Goal: Transaction & Acquisition: Purchase product/service

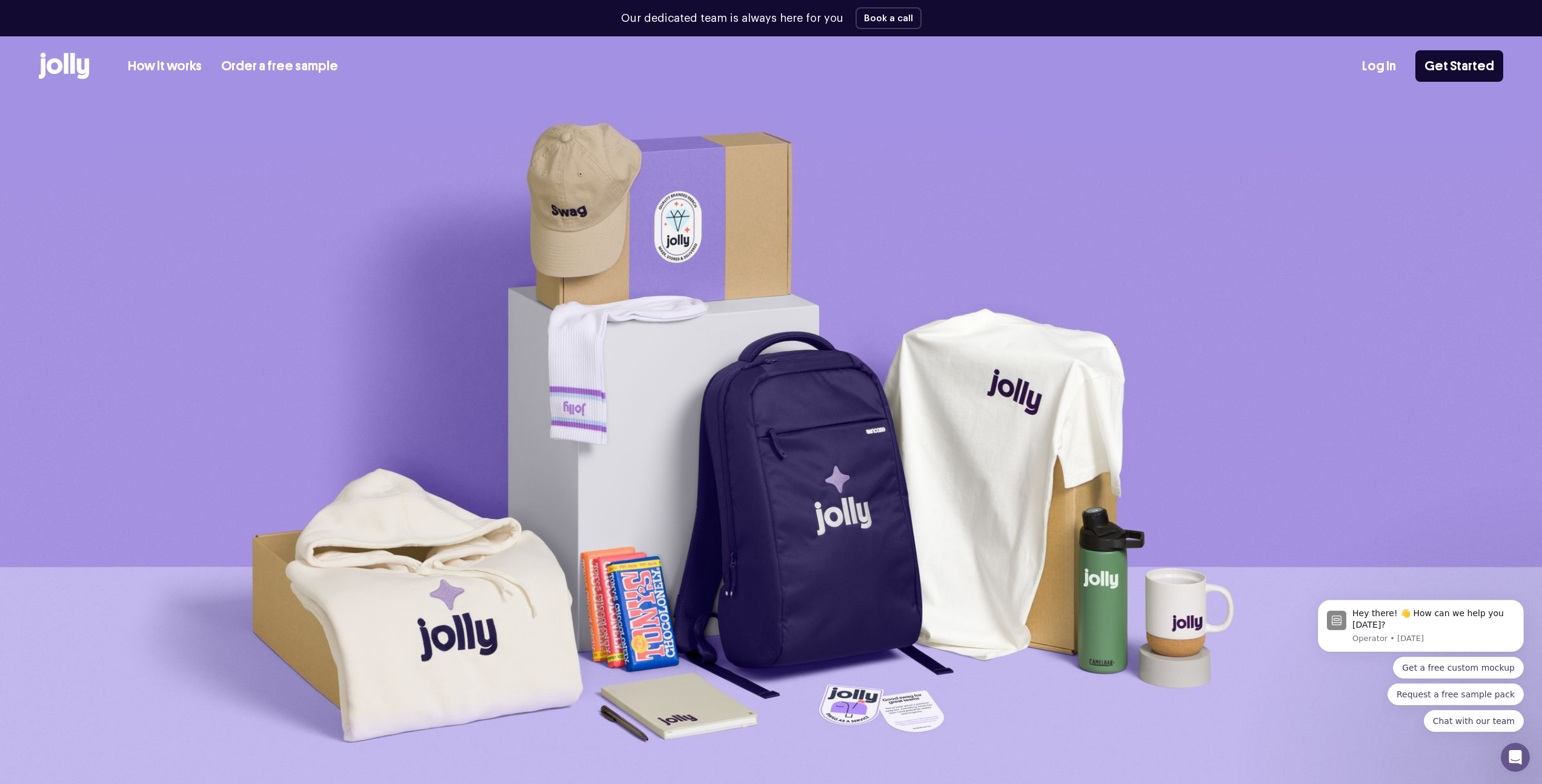
click at [58, 57] on icon at bounding box center [64, 66] width 51 height 26
click at [735, 16] on p "Our dedicated team is always here for you" at bounding box center [732, 18] width 222 height 16
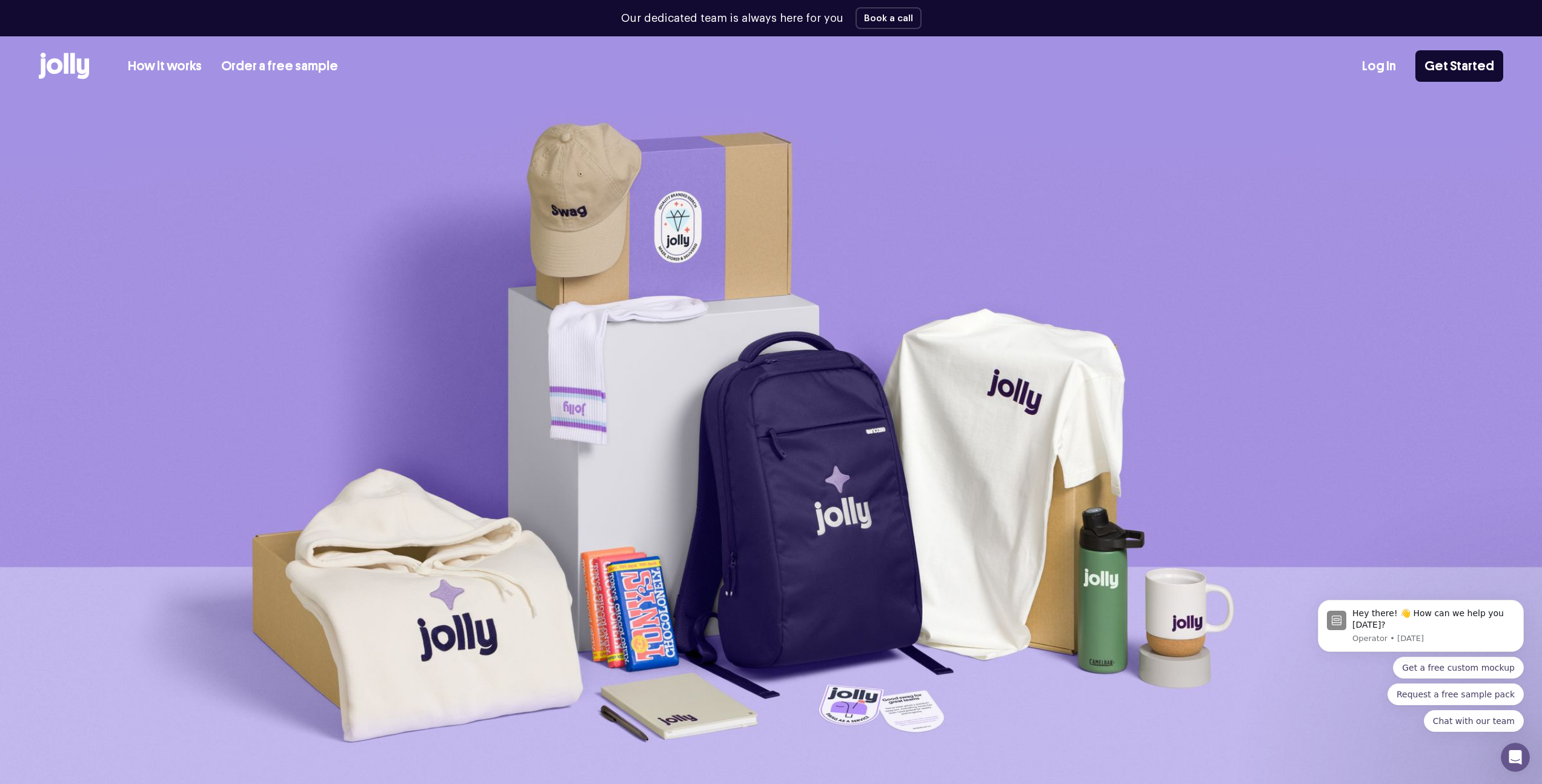
click at [999, 20] on div "Our dedicated team is always here for you Book a call" at bounding box center [771, 18] width 1464 height 37
click at [59, 60] on icon at bounding box center [55, 66] width 16 height 16
click at [60, 65] on icon at bounding box center [55, 66] width 16 height 16
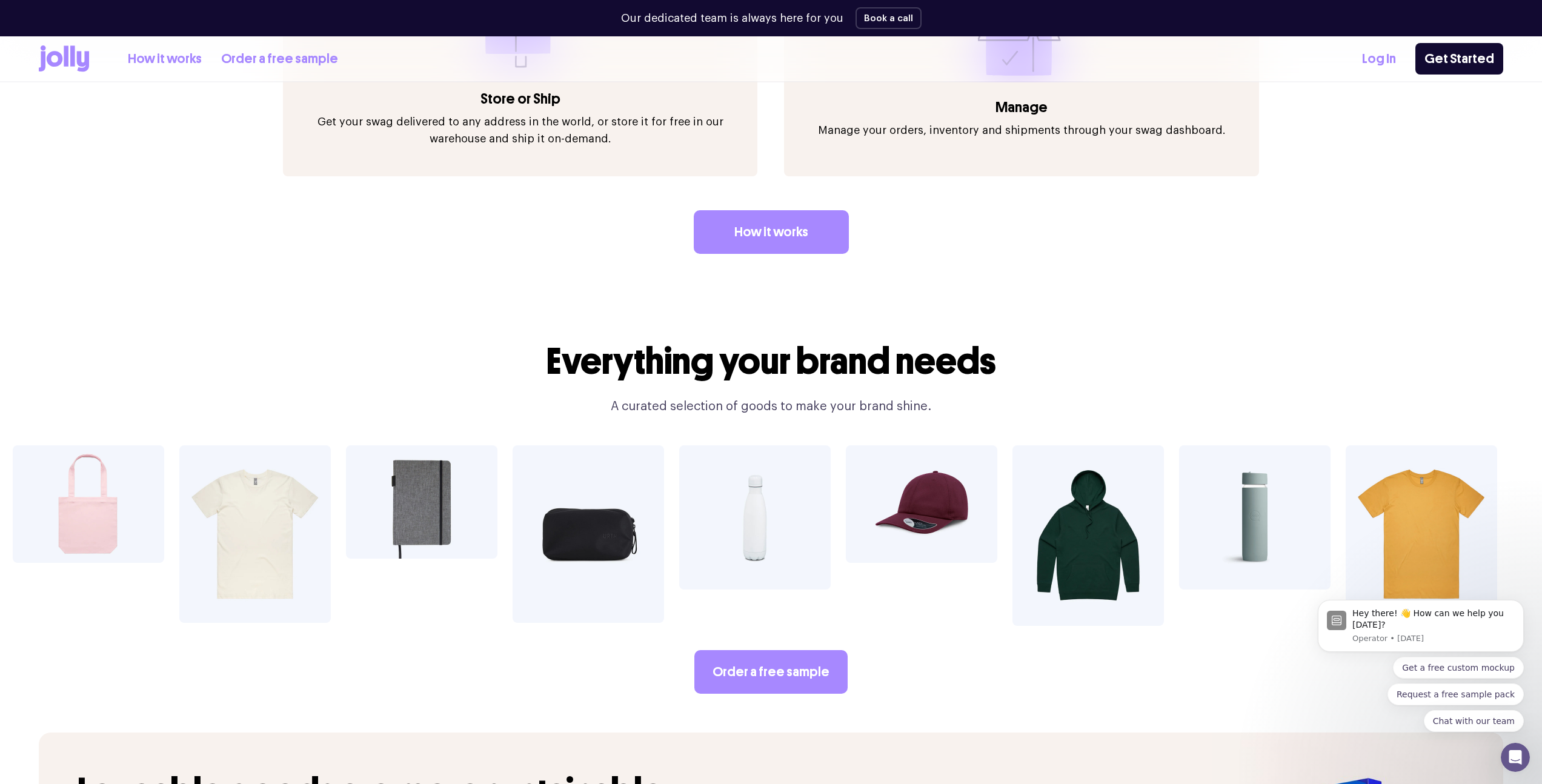
scroll to position [2181, 0]
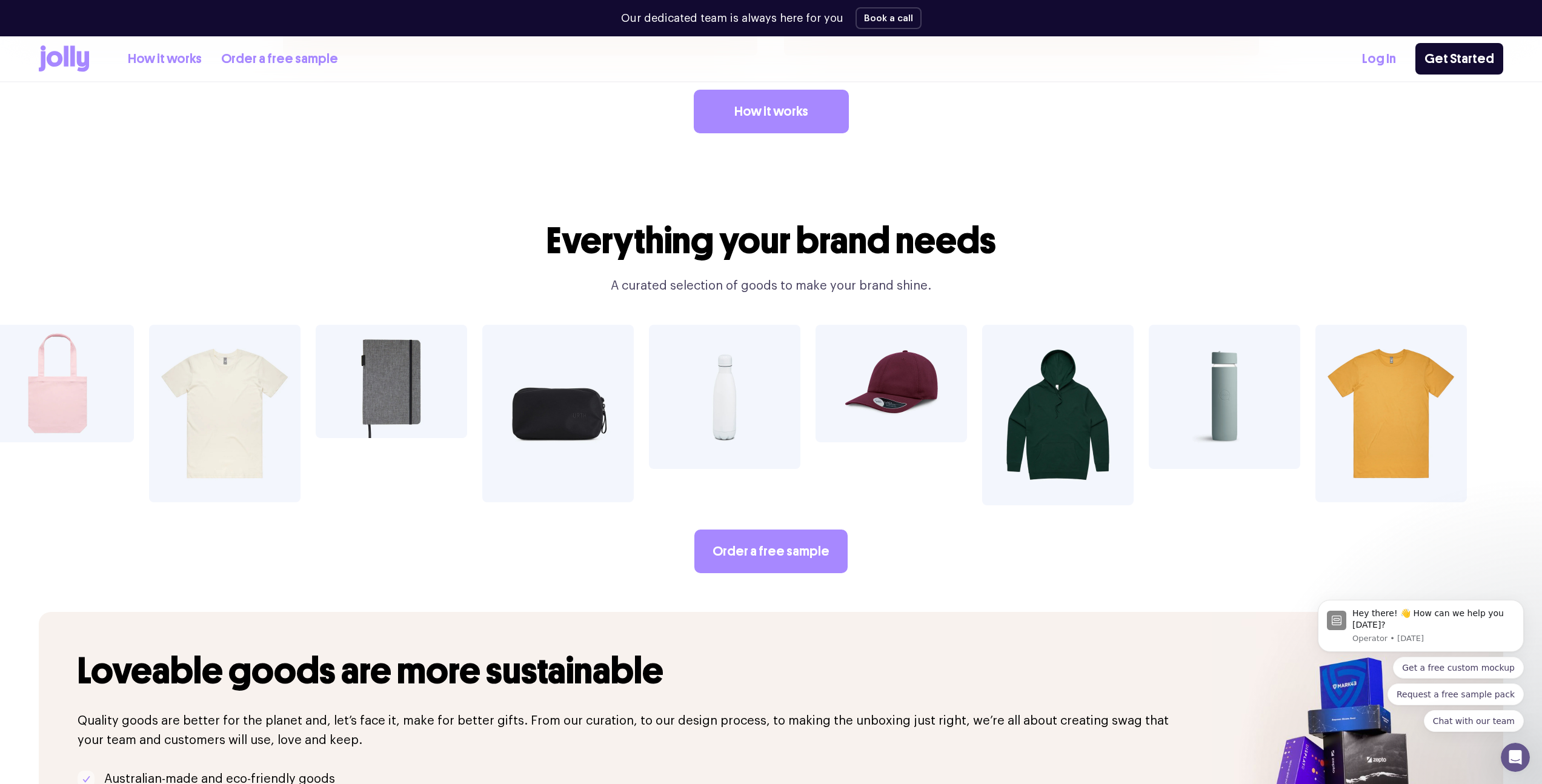
click at [778, 457] on div at bounding box center [724, 415] width 151 height 181
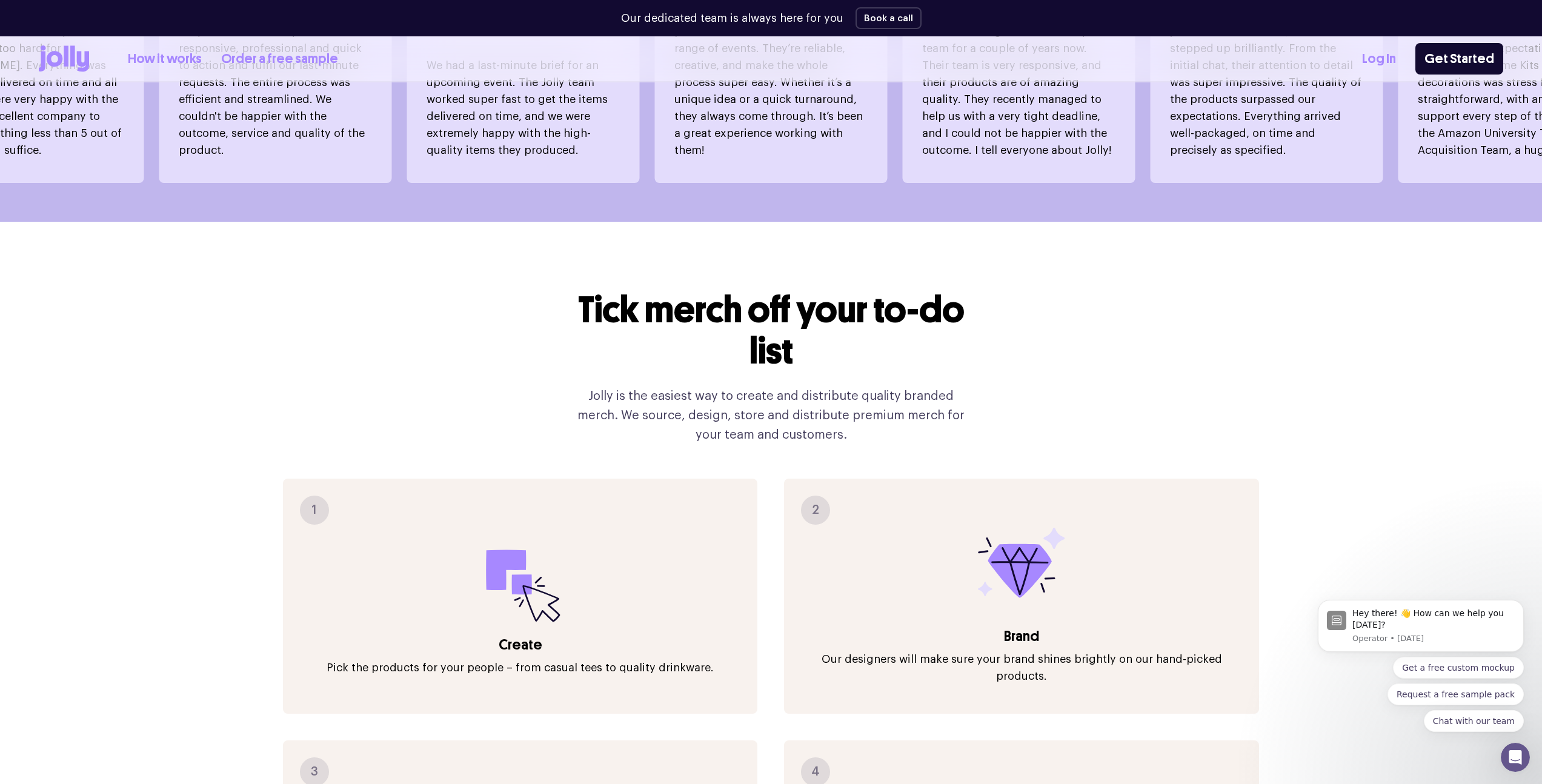
scroll to position [1347, 0]
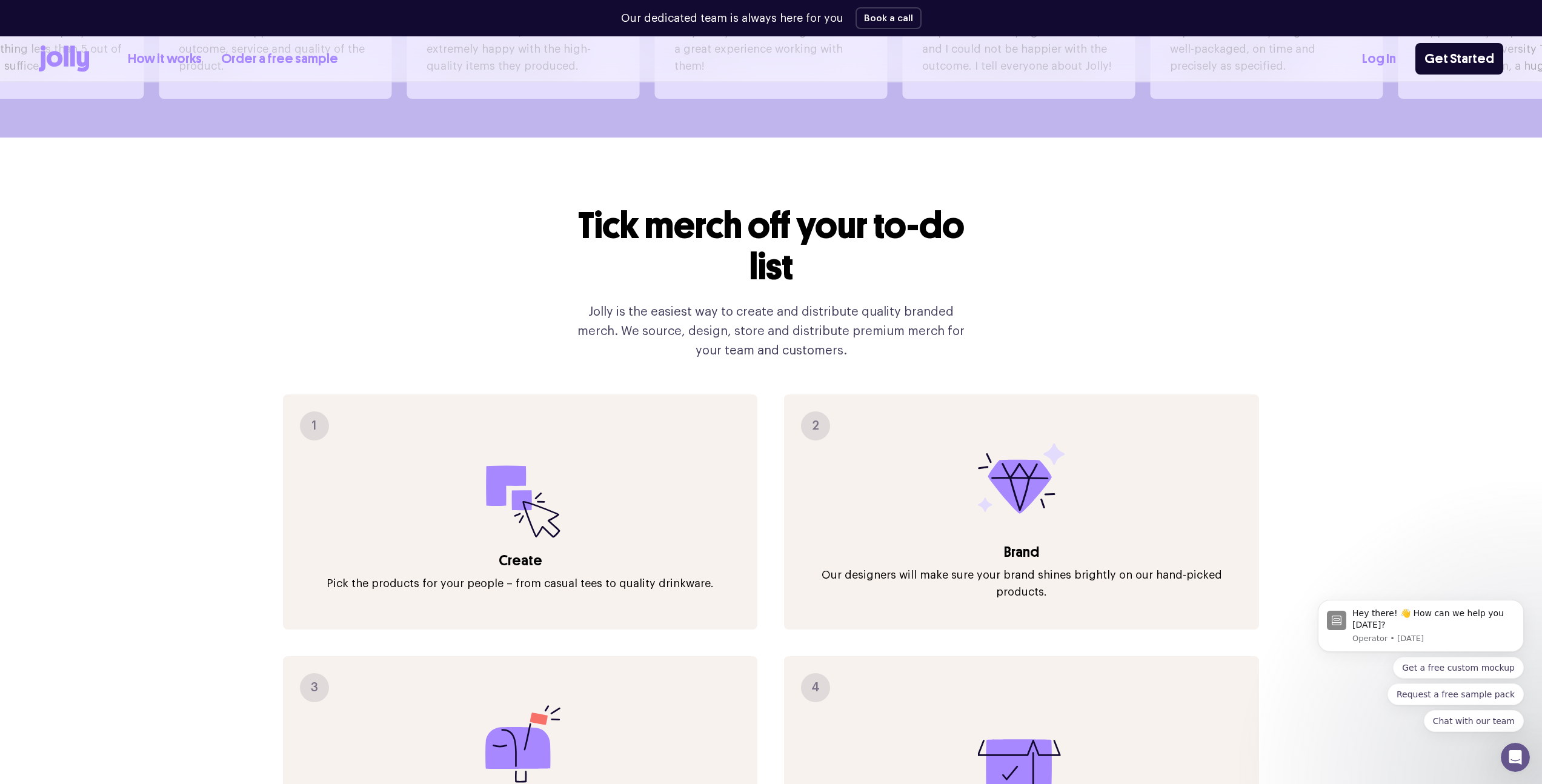
click at [85, 61] on icon at bounding box center [83, 62] width 12 height 20
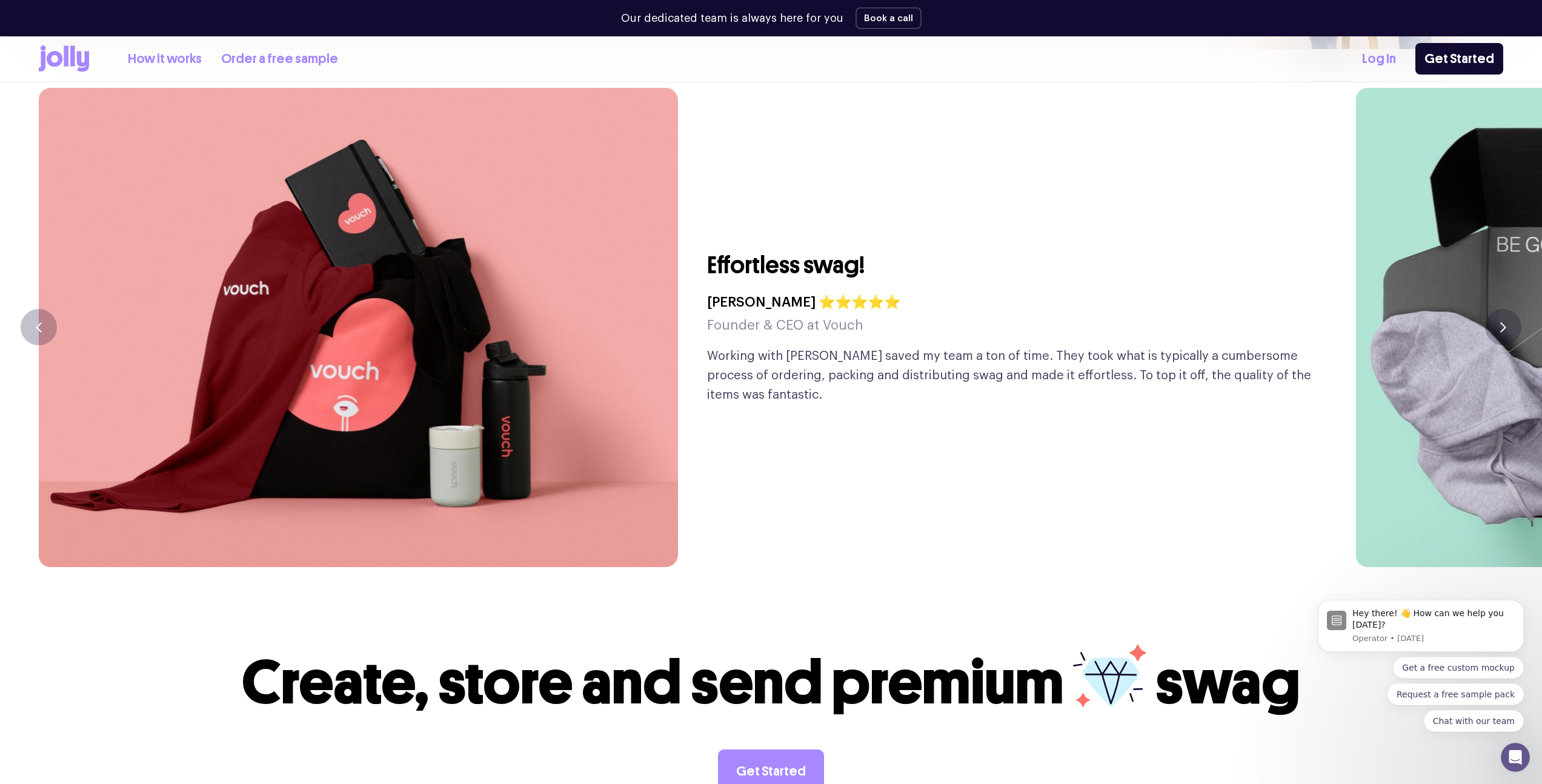
scroll to position [3434, 0]
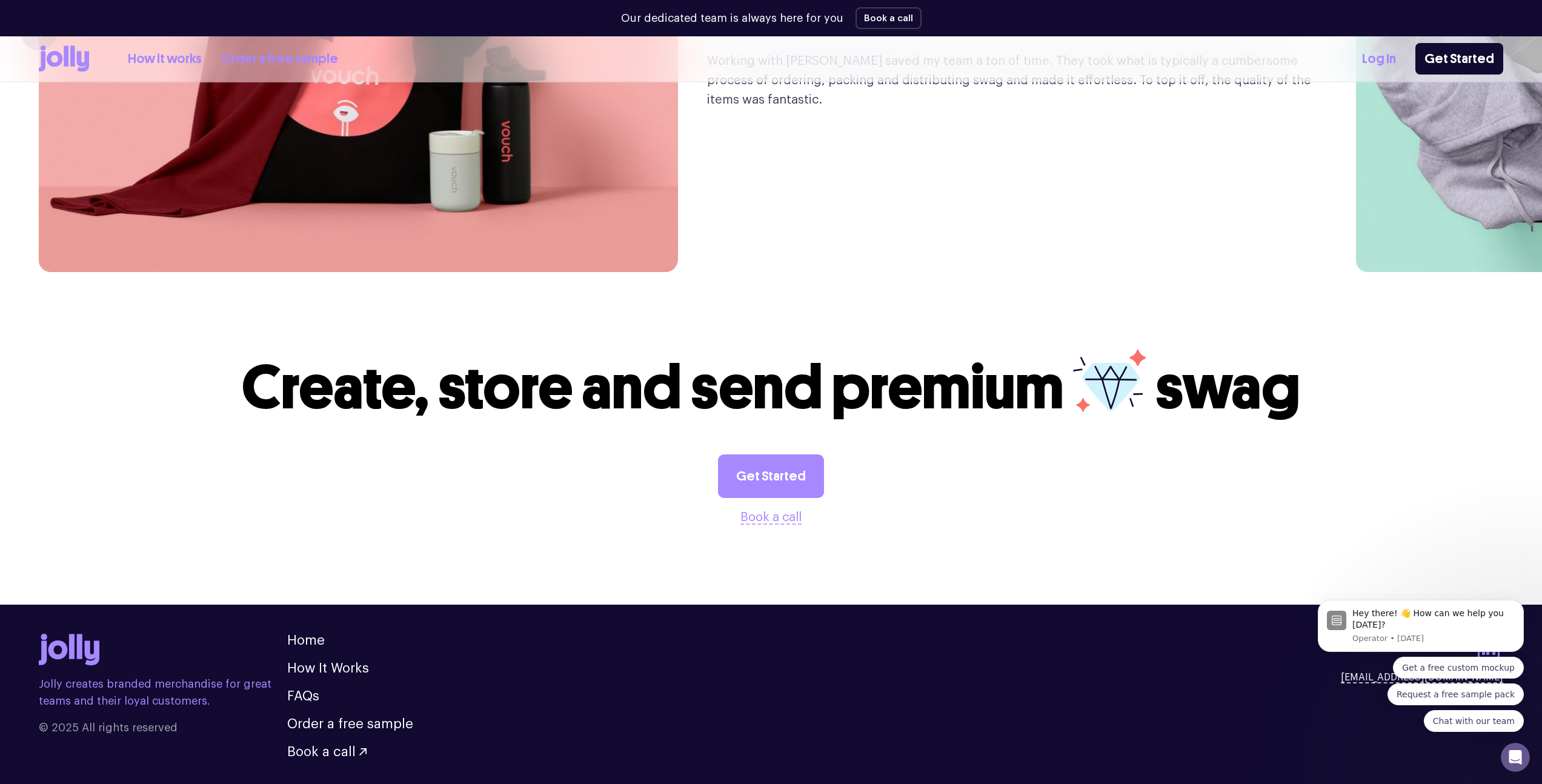
click at [300, 605] on footer "Jolly creates branded merchandise for great teams and their loyal customers. © …" at bounding box center [771, 706] width 1542 height 203
drag, startPoint x: 300, startPoint y: 592, endPoint x: 359, endPoint y: 572, distance: 62.3
click at [300, 634] on link "Home" at bounding box center [306, 640] width 37 height 13
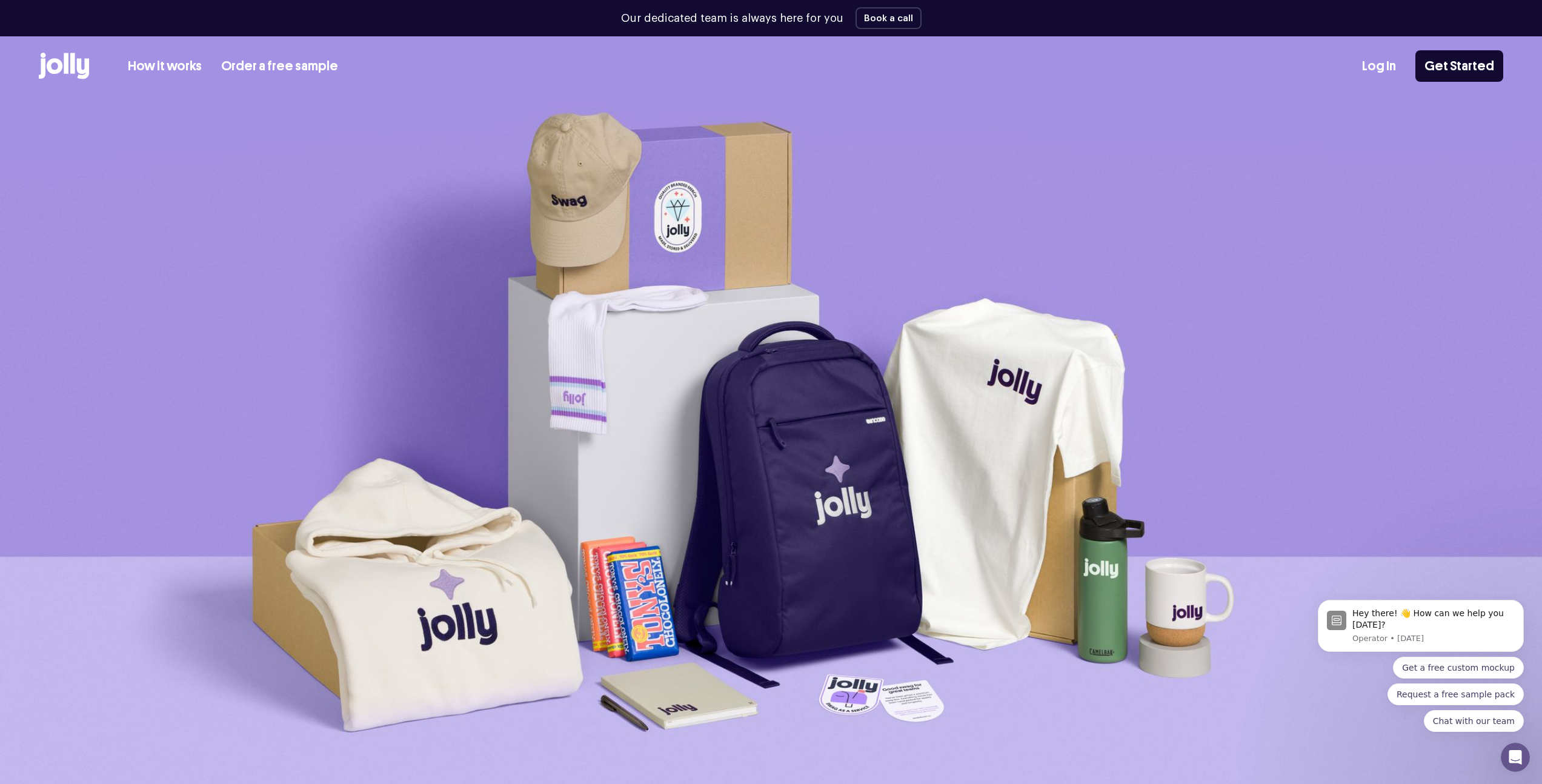
scroll to position [0, 0]
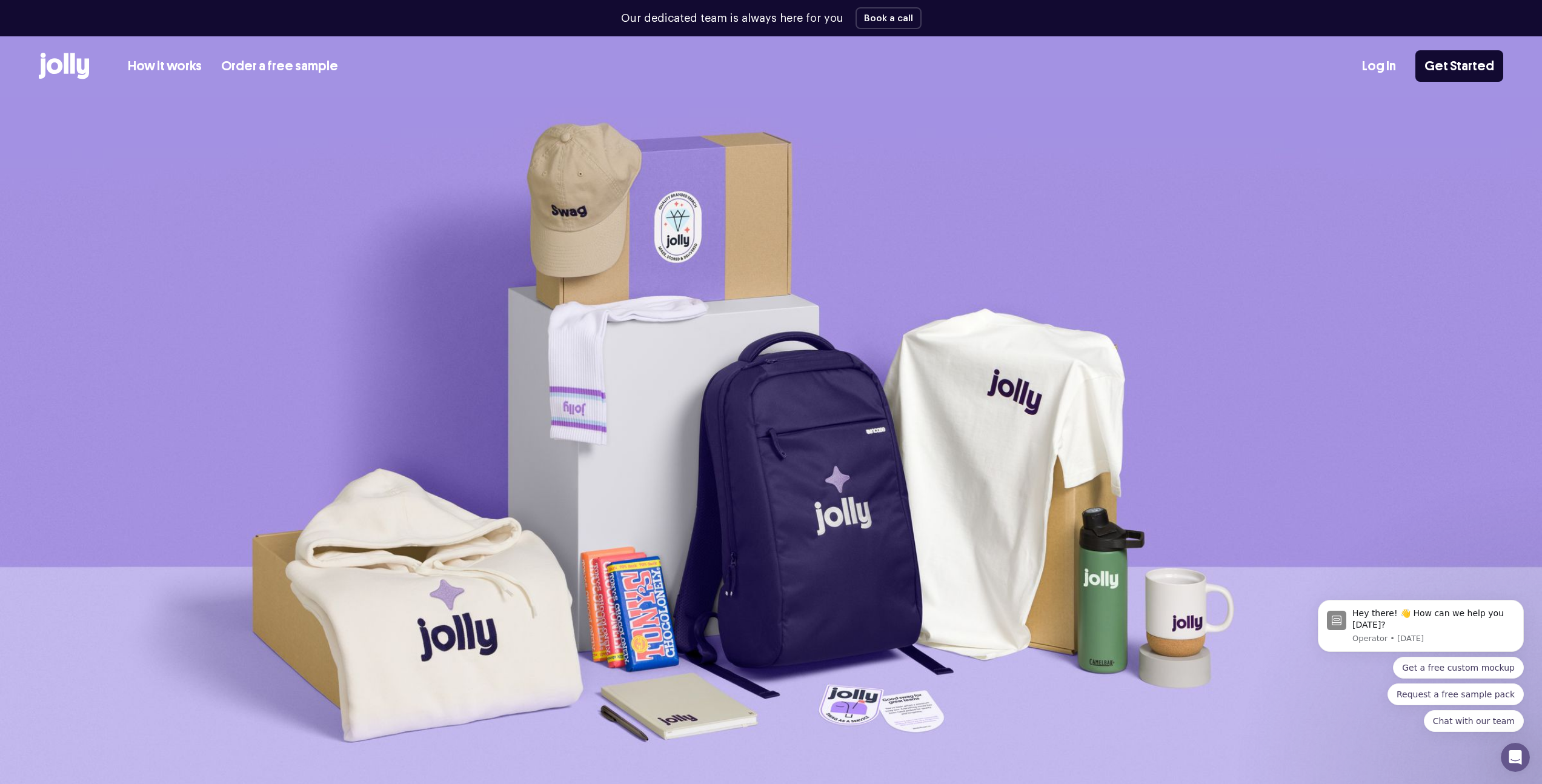
click at [65, 73] on icon at bounding box center [64, 66] width 51 height 26
click at [58, 67] on icon at bounding box center [55, 66] width 16 height 16
click at [58, 66] on icon at bounding box center [55, 66] width 16 height 16
click at [133, 66] on link "How it works" at bounding box center [164, 66] width 74 height 20
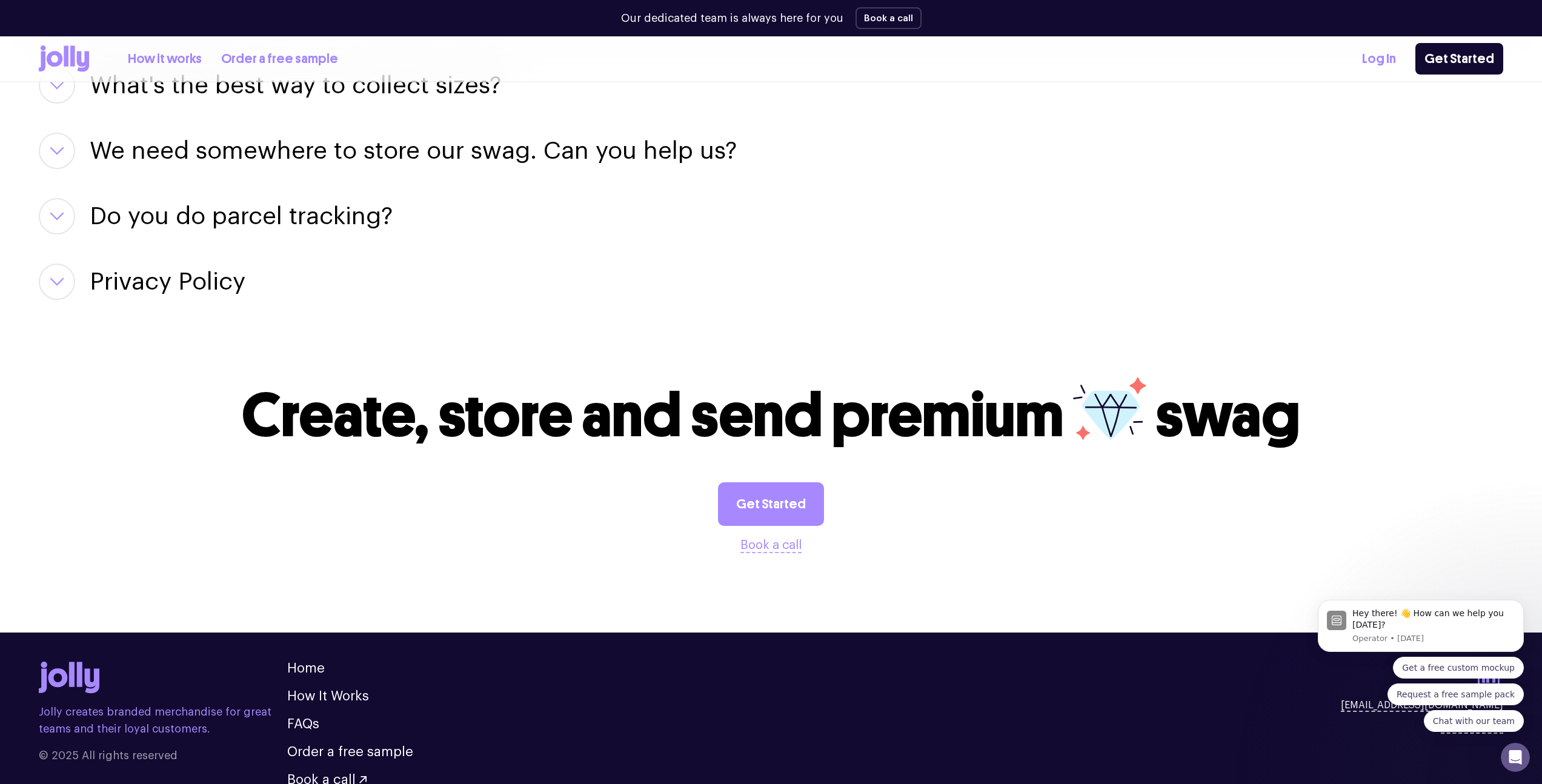
scroll to position [1987, 0]
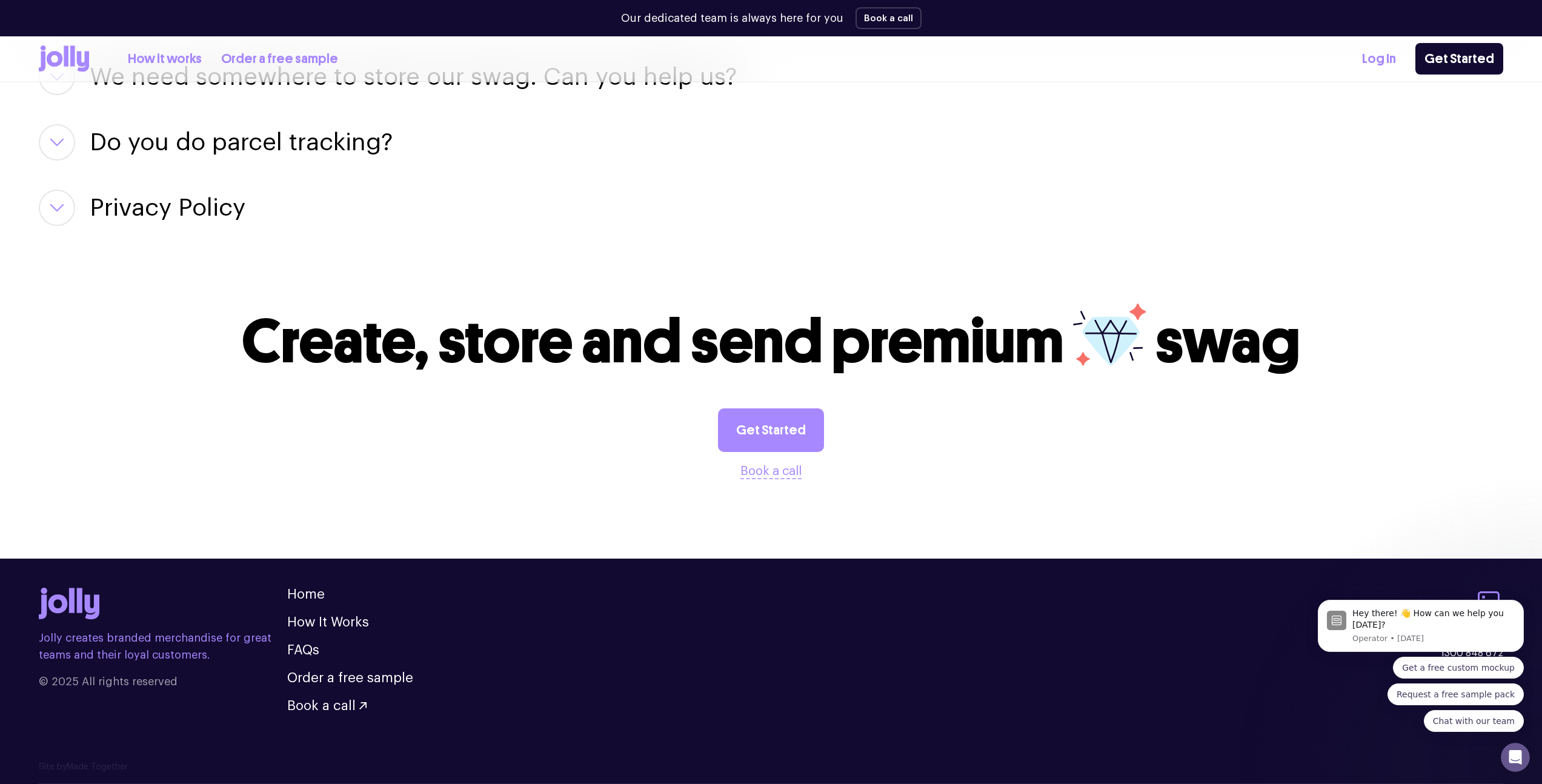
click at [84, 610] on icon at bounding box center [69, 603] width 61 height 32
click at [298, 625] on link "How It Works" at bounding box center [327, 622] width 82 height 13
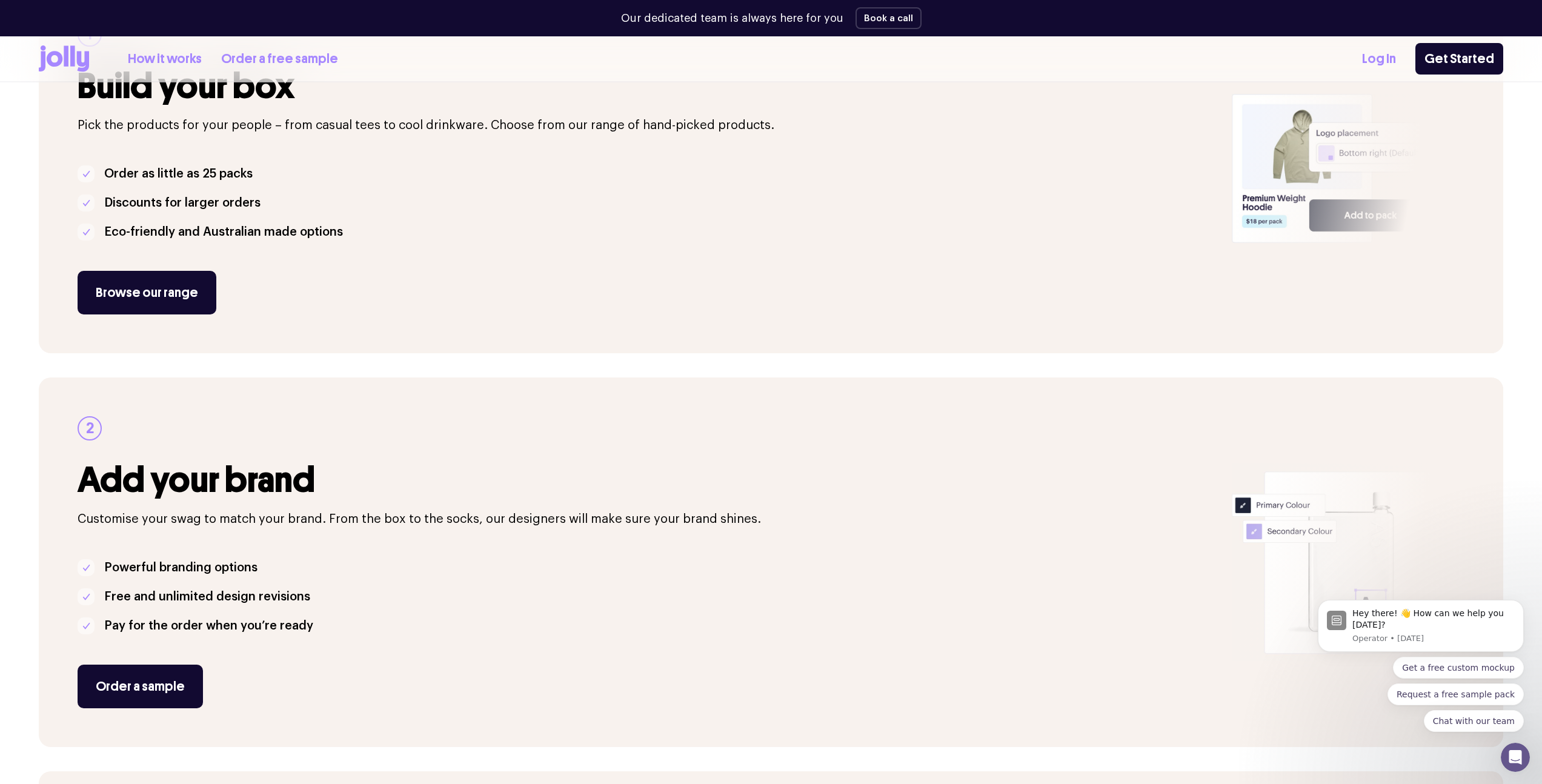
scroll to position [0, 0]
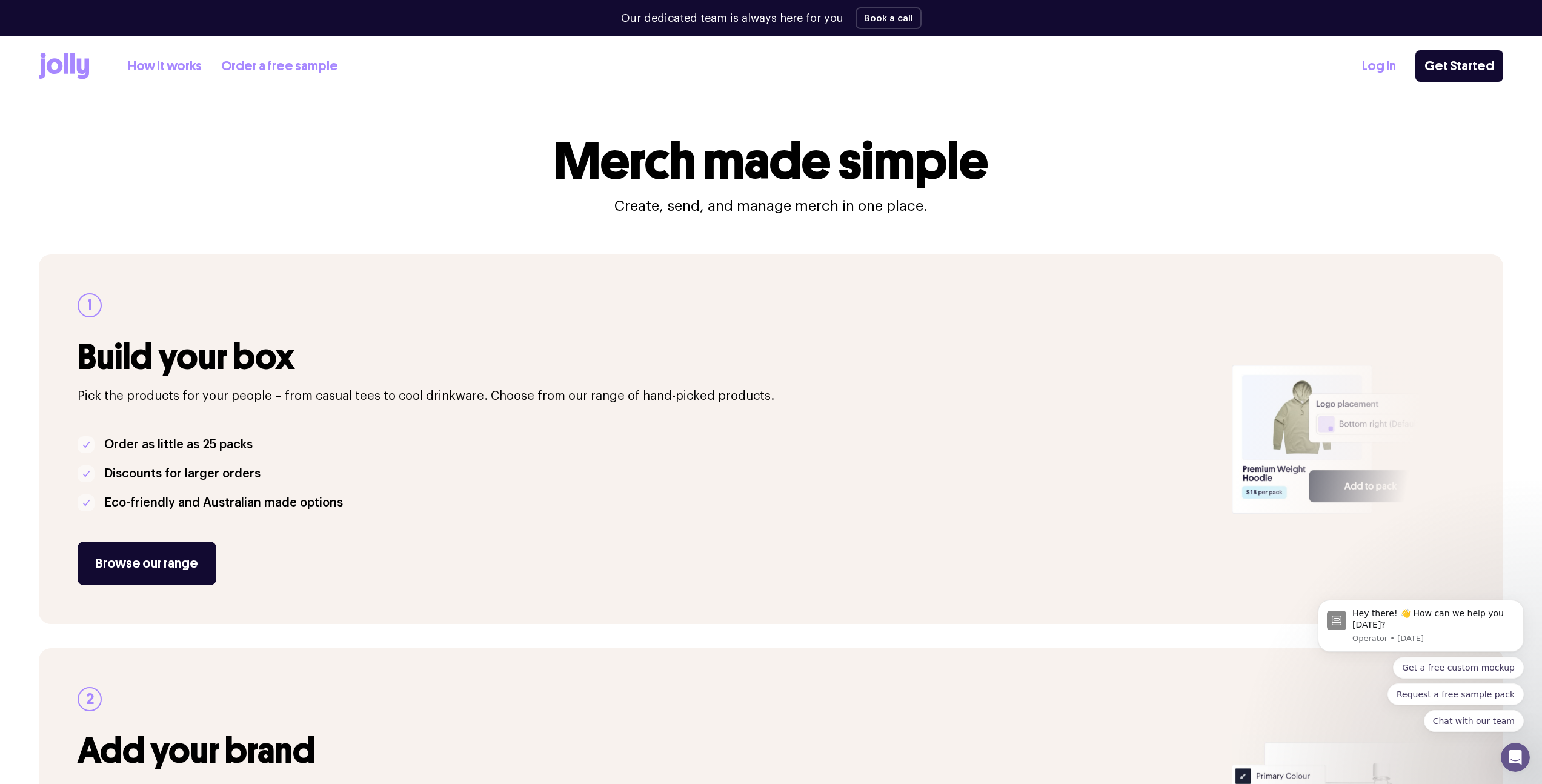
click at [40, 61] on icon at bounding box center [64, 66] width 51 height 26
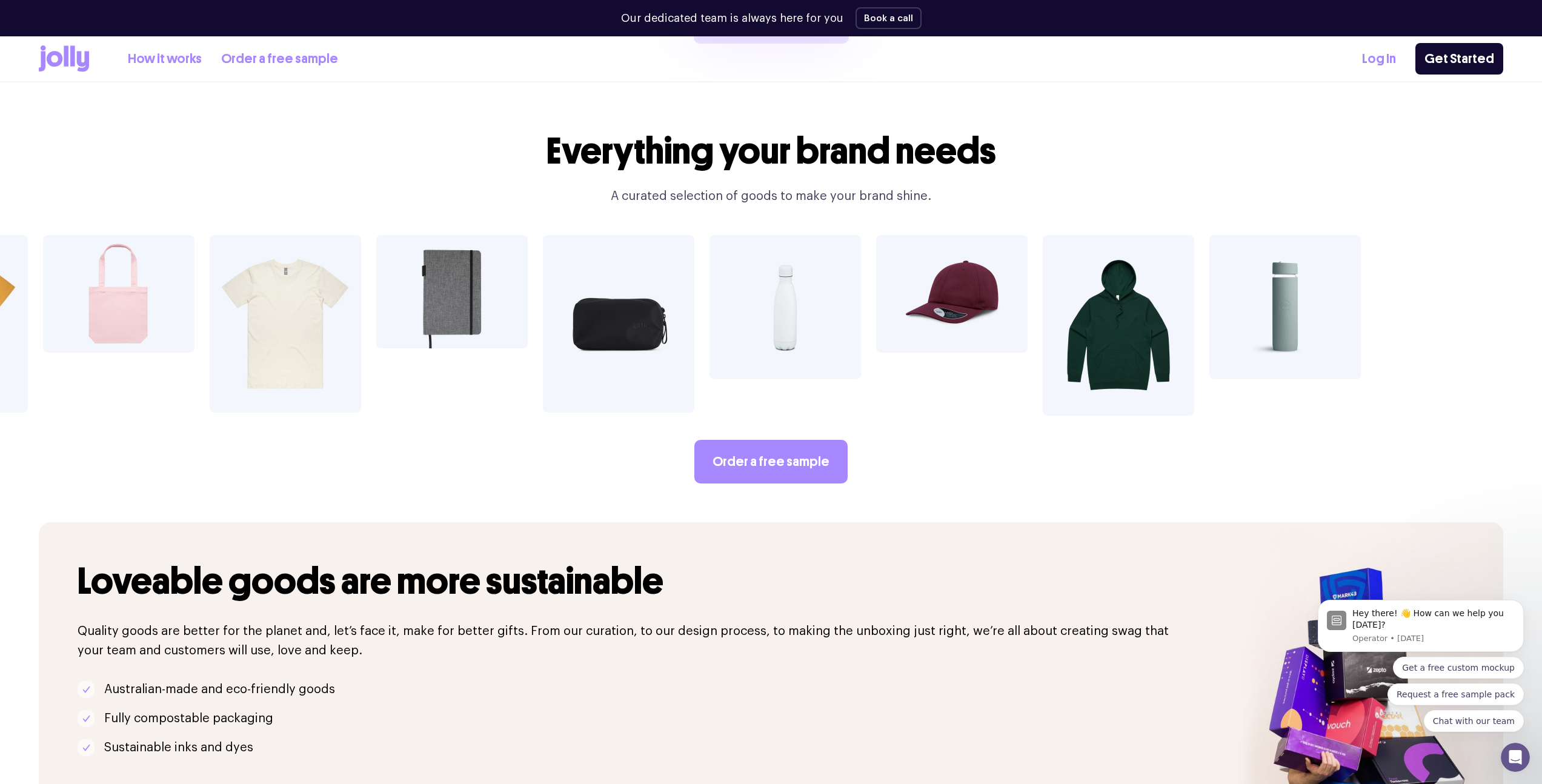
scroll to position [2347, 0]
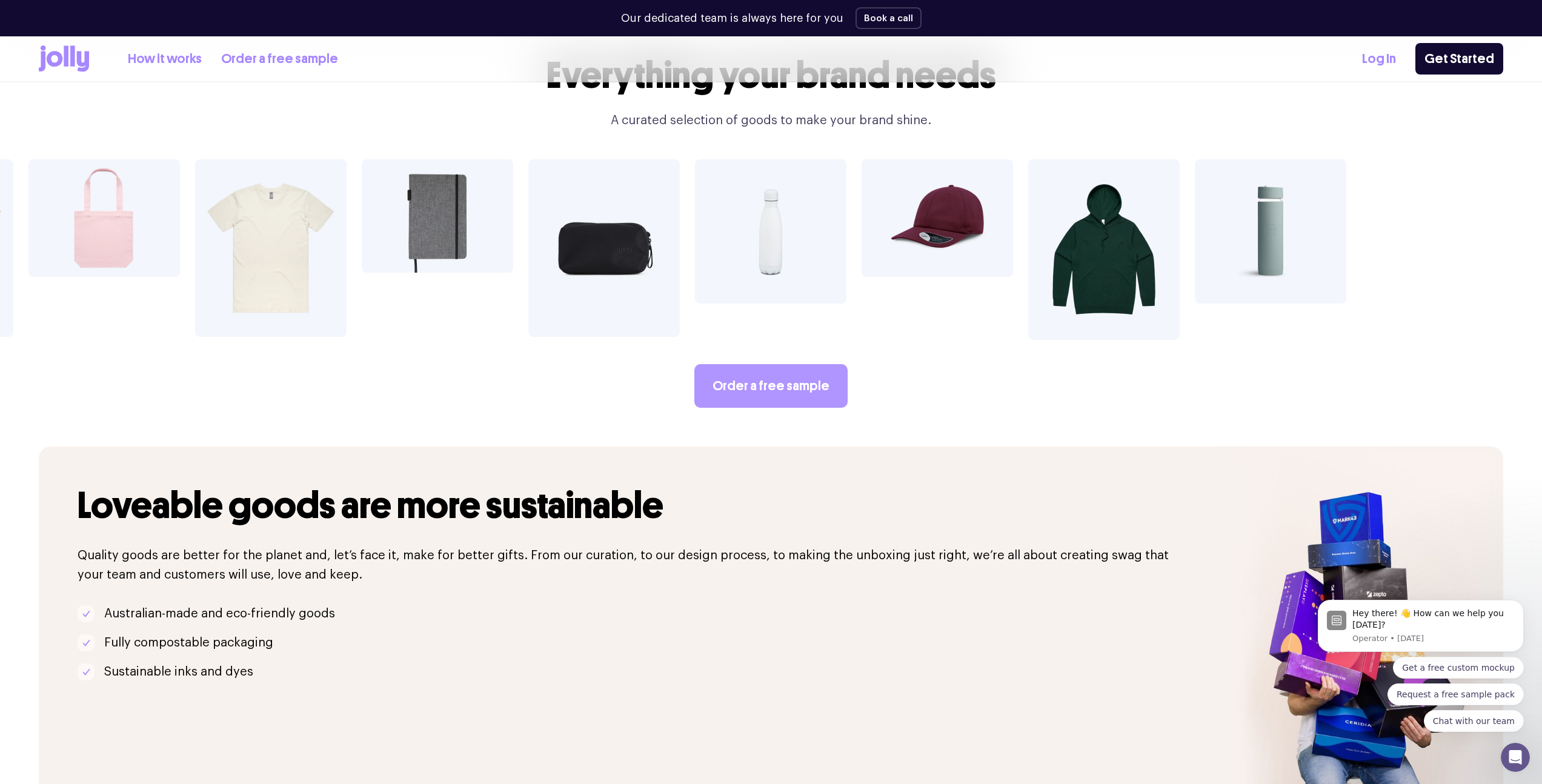
click at [771, 364] on link "Order a free sample" at bounding box center [771, 386] width 154 height 44
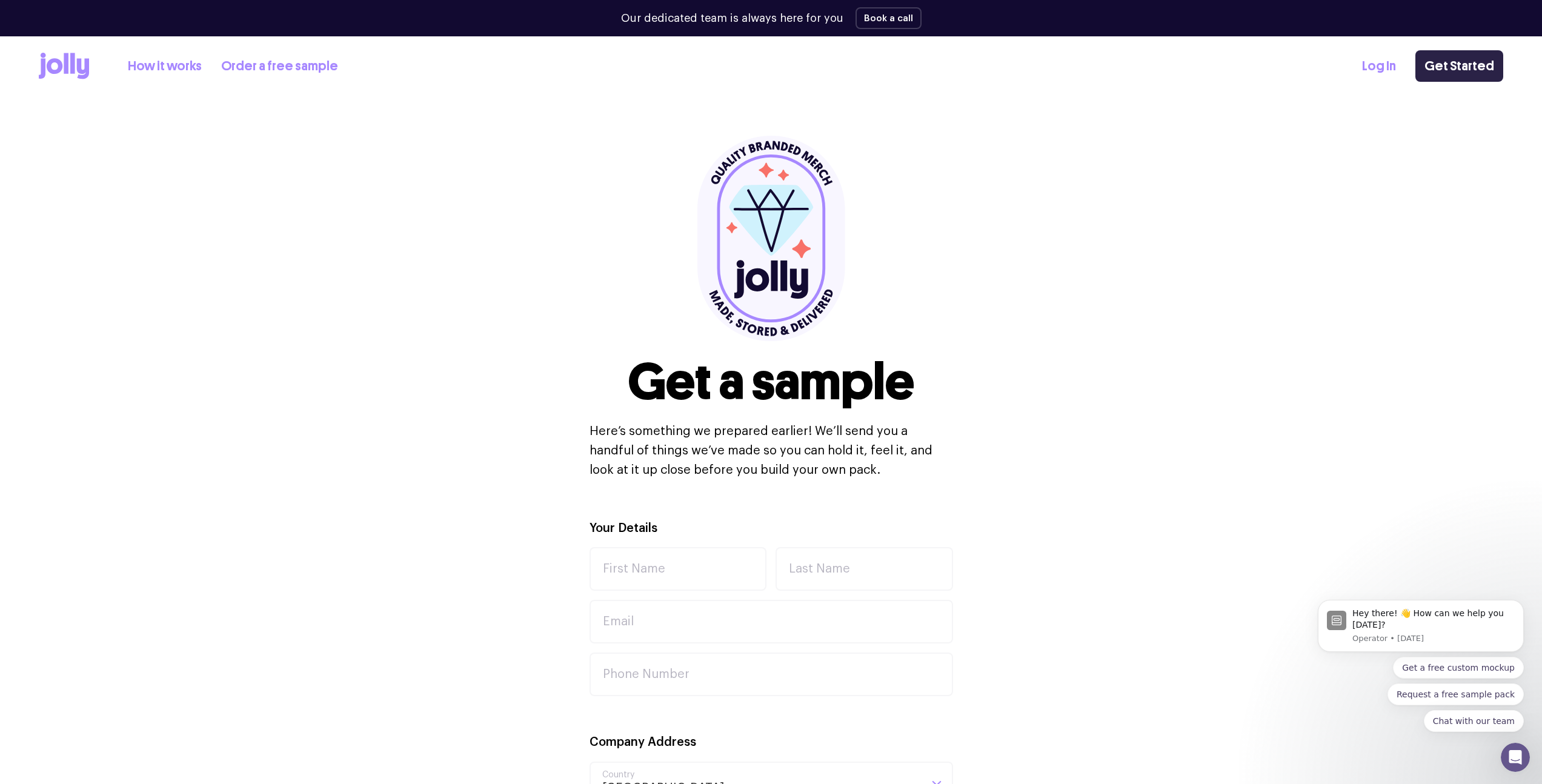
click at [1441, 62] on link "Get Started" at bounding box center [1459, 66] width 88 height 31
click at [529, 23] on div "Our dedicated team is always here for you Book a call" at bounding box center [771, 18] width 1464 height 37
click at [69, 64] on icon at bounding box center [64, 66] width 51 height 26
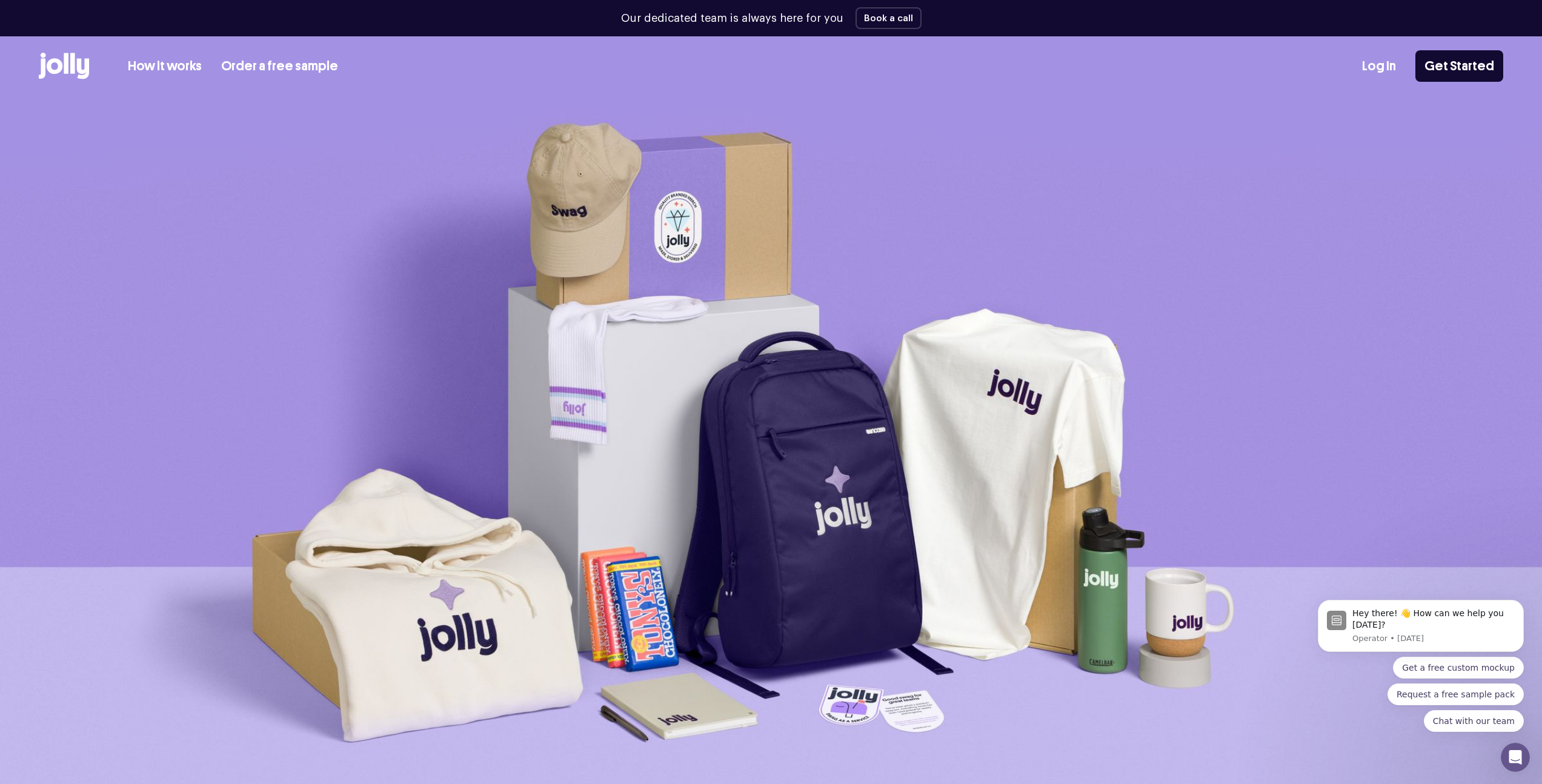
click at [1388, 64] on link "Log In" at bounding box center [1379, 66] width 34 height 20
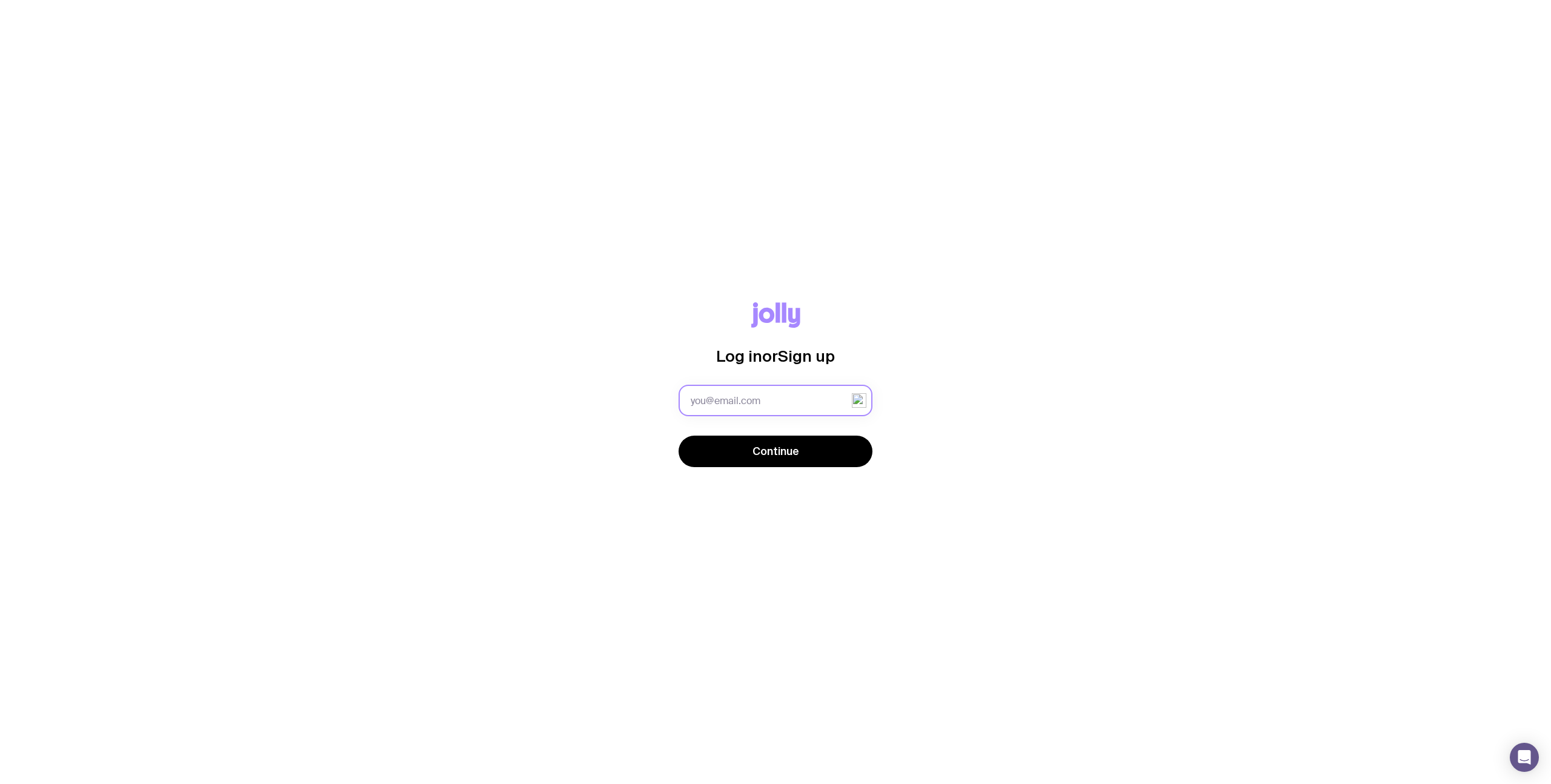
click at [758, 401] on input "text" at bounding box center [775, 401] width 194 height 31
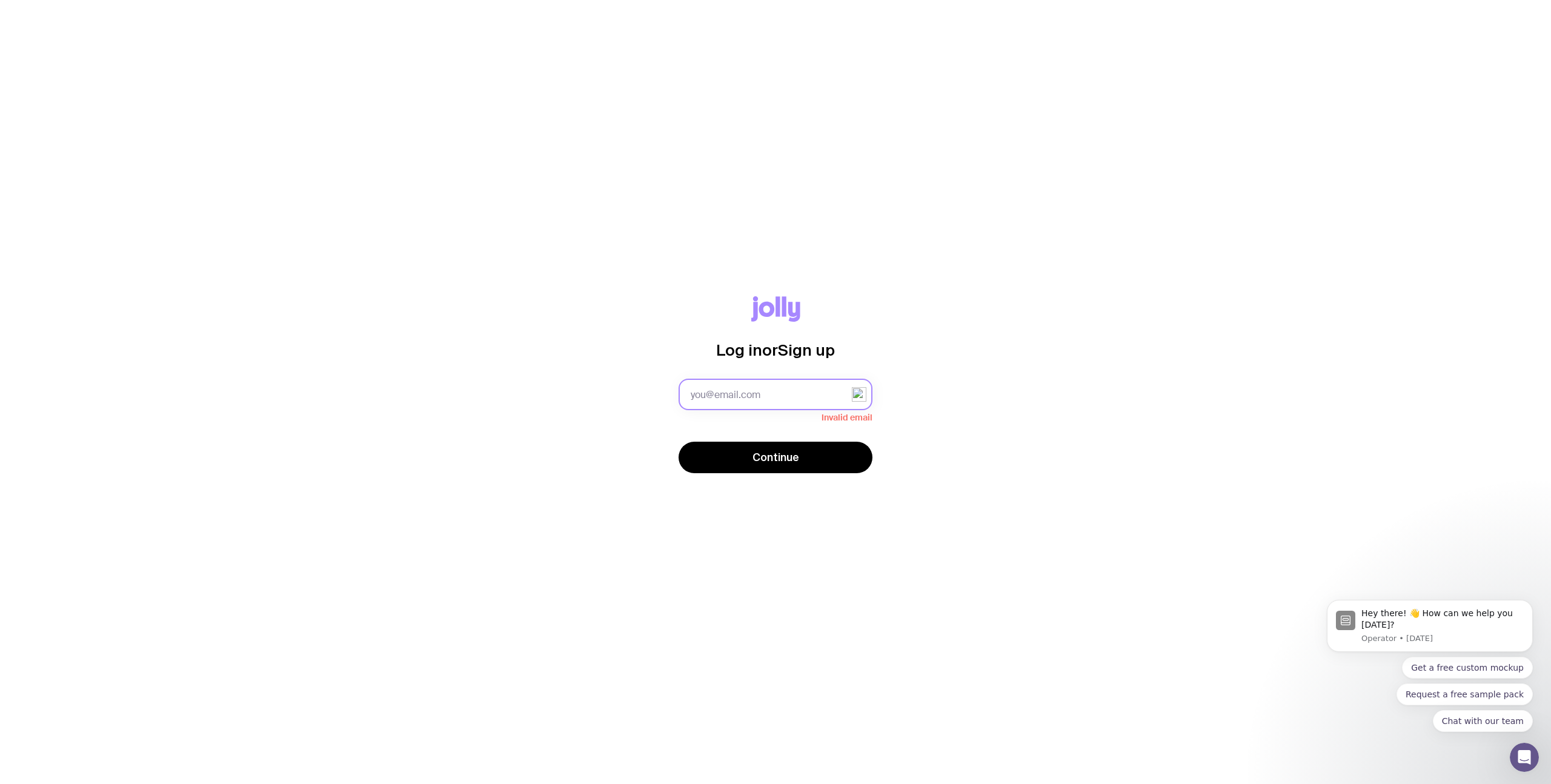
click at [705, 401] on input "text" at bounding box center [775, 394] width 194 height 31
click at [795, 403] on input "text" at bounding box center [775, 394] width 194 height 31
click at [1424, 527] on div "Log in or Sign up Invalid email Continue" at bounding box center [776, 392] width 1551 height 784
click at [258, 130] on div "Log in or Sign up Invalid email Continue" at bounding box center [776, 392] width 1551 height 784
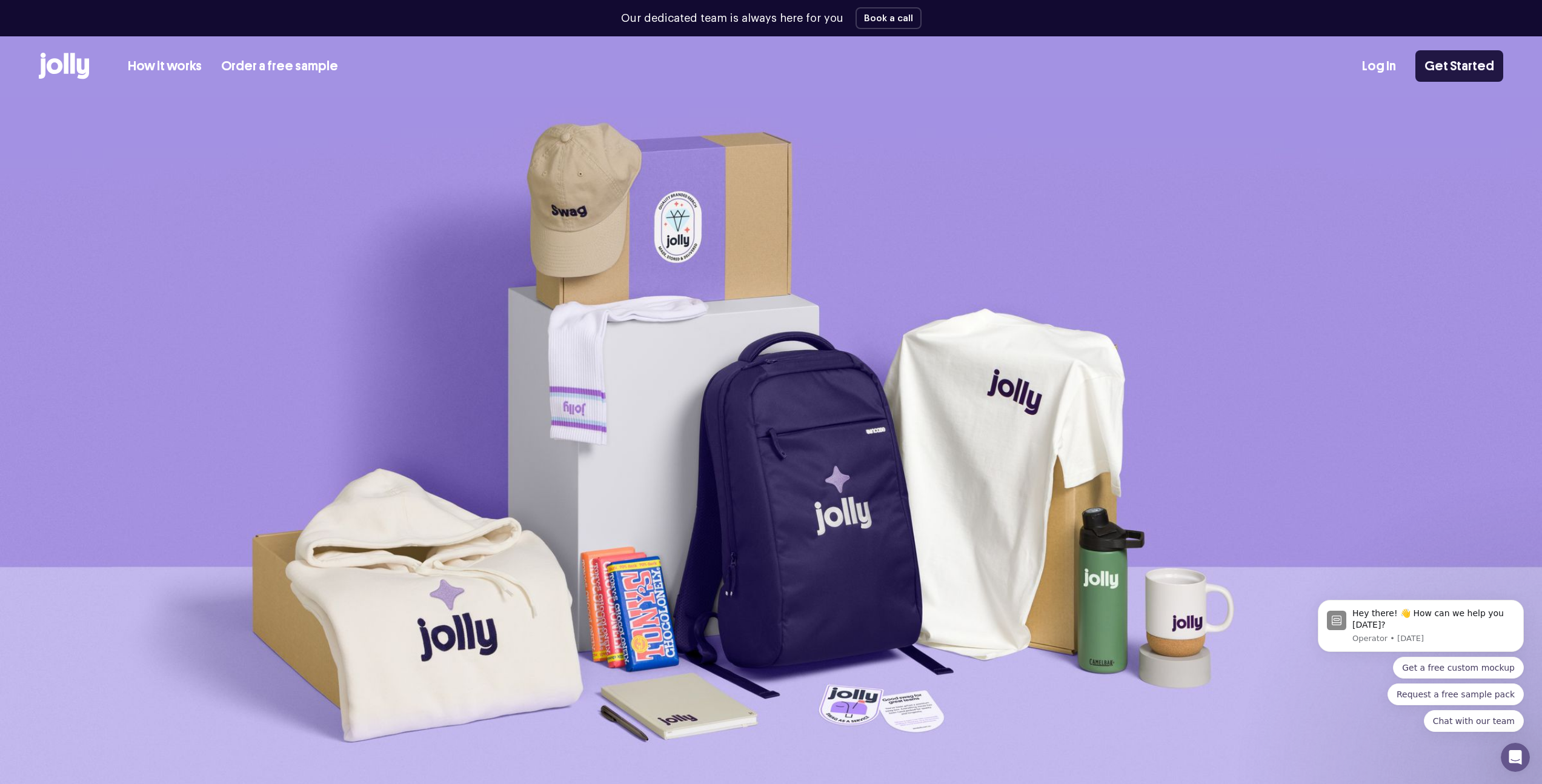
click at [1447, 69] on link "Get Started" at bounding box center [1459, 66] width 88 height 31
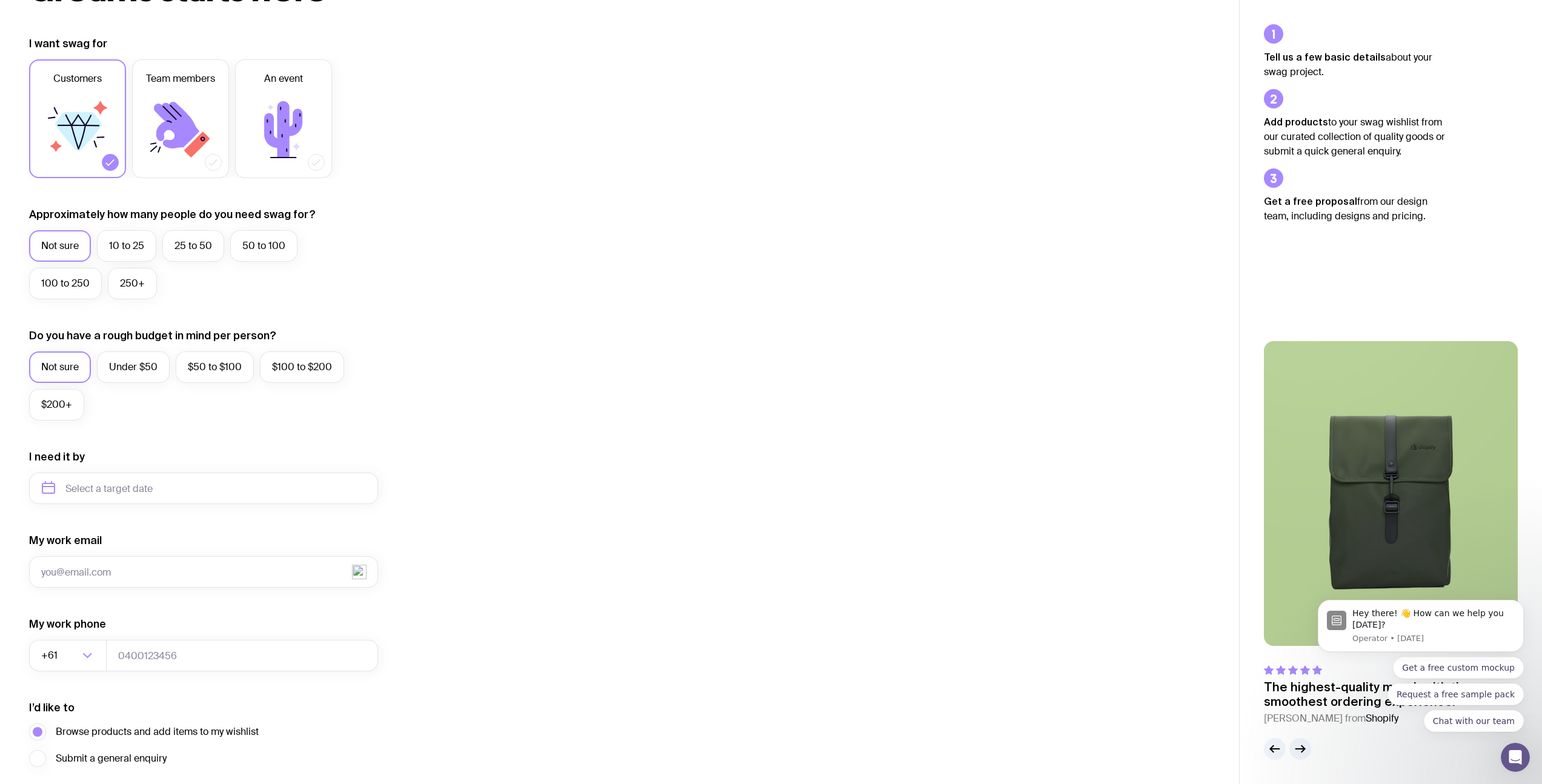
scroll to position [246, 0]
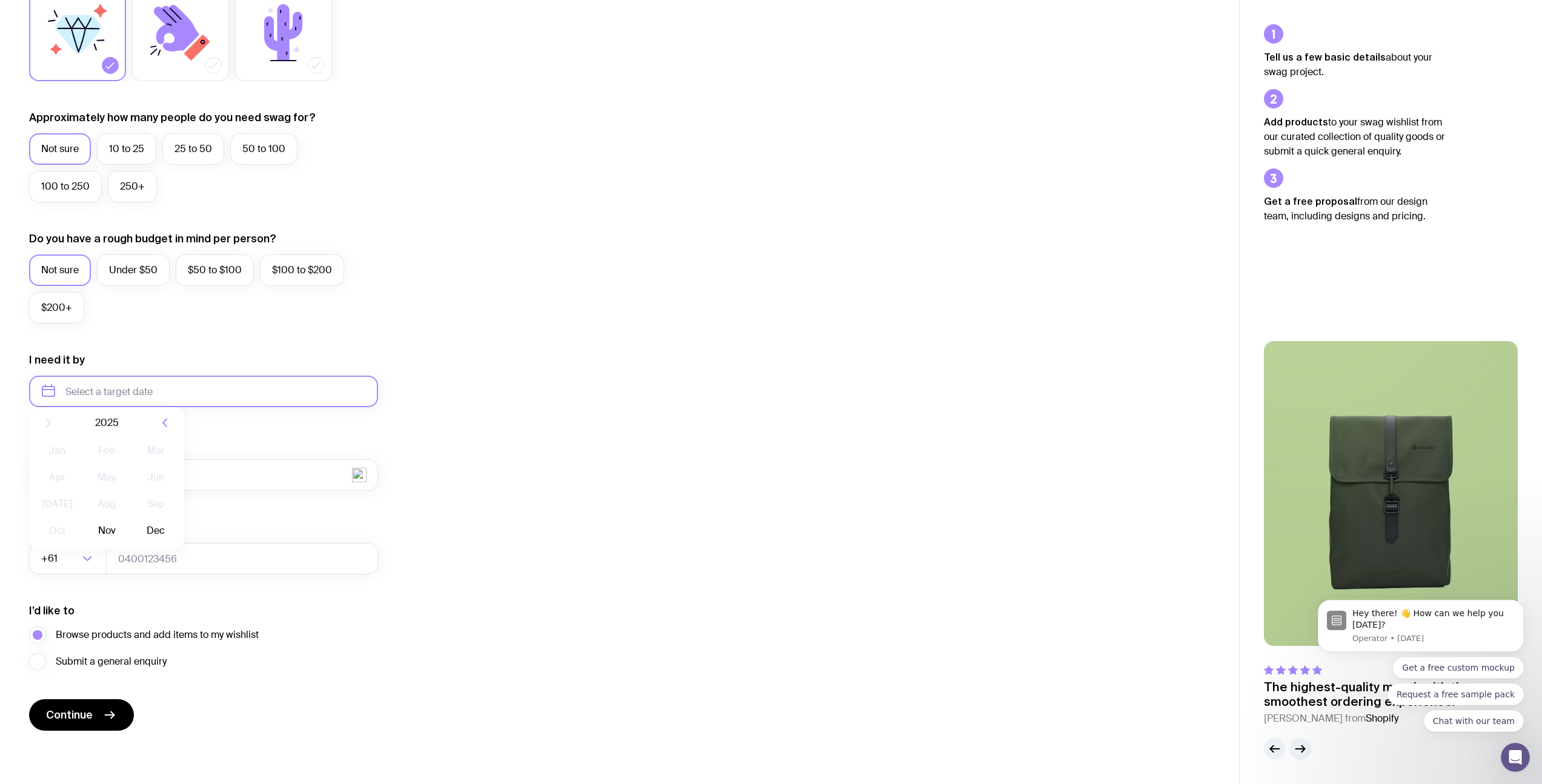
click at [221, 393] on input "text" at bounding box center [203, 391] width 349 height 31
click at [487, 408] on div "I want swag for Customers Team members An event Approximately how many people d…" at bounding box center [619, 334] width 1181 height 791
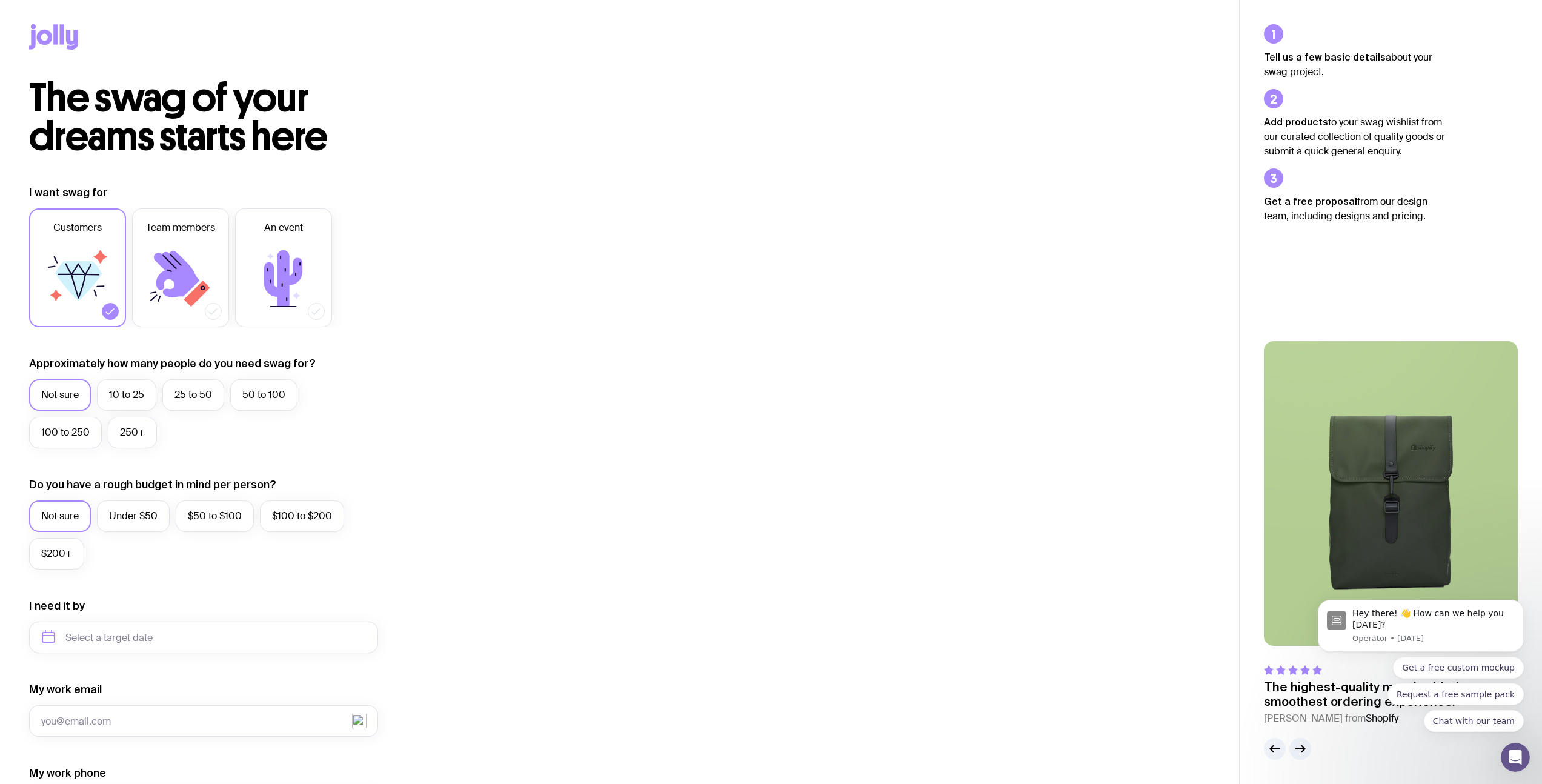
click at [72, 39] on icon at bounding box center [53, 37] width 49 height 26
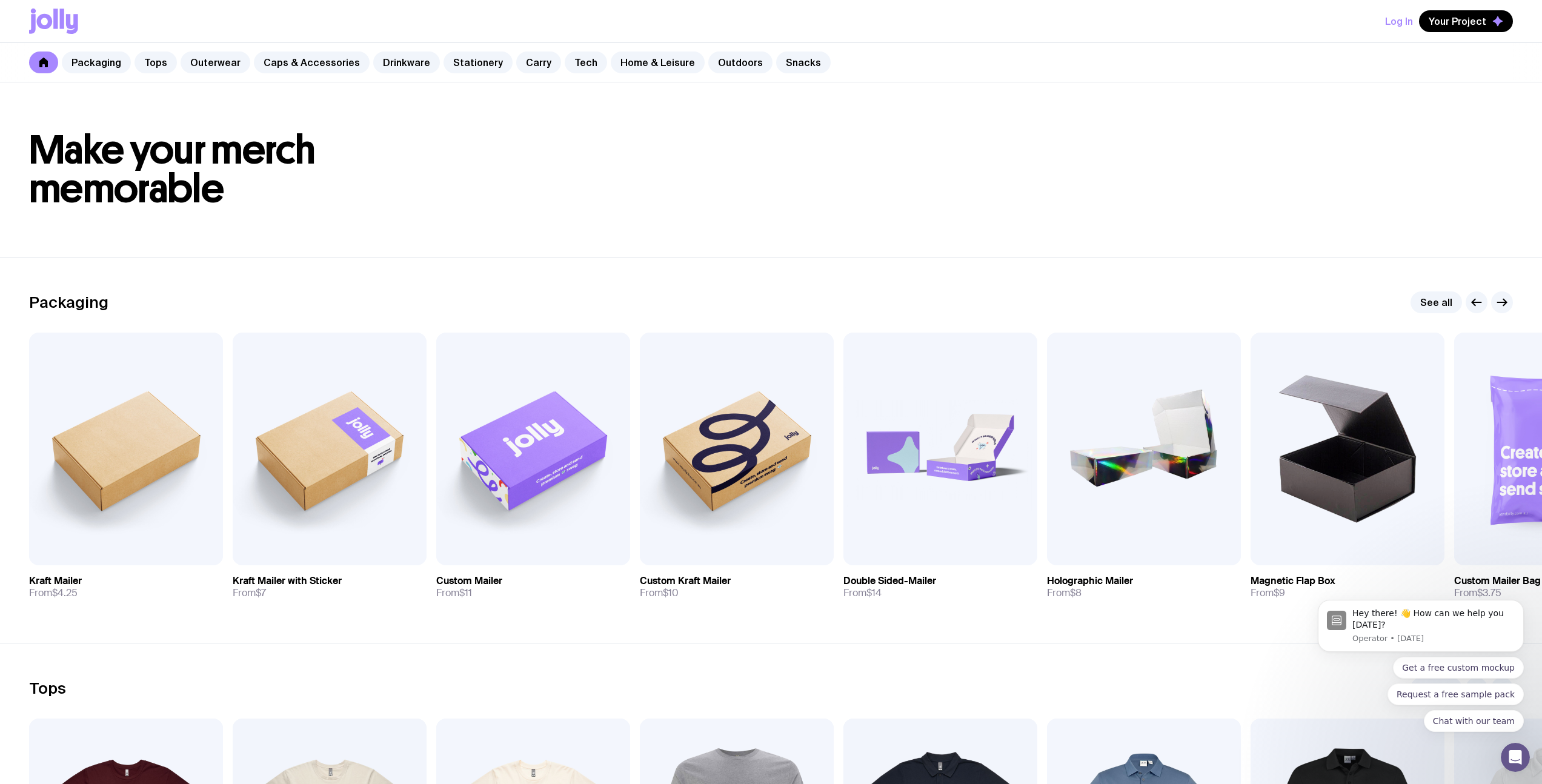
click at [632, 305] on div "Packaging See all" at bounding box center [770, 302] width 1484 height 22
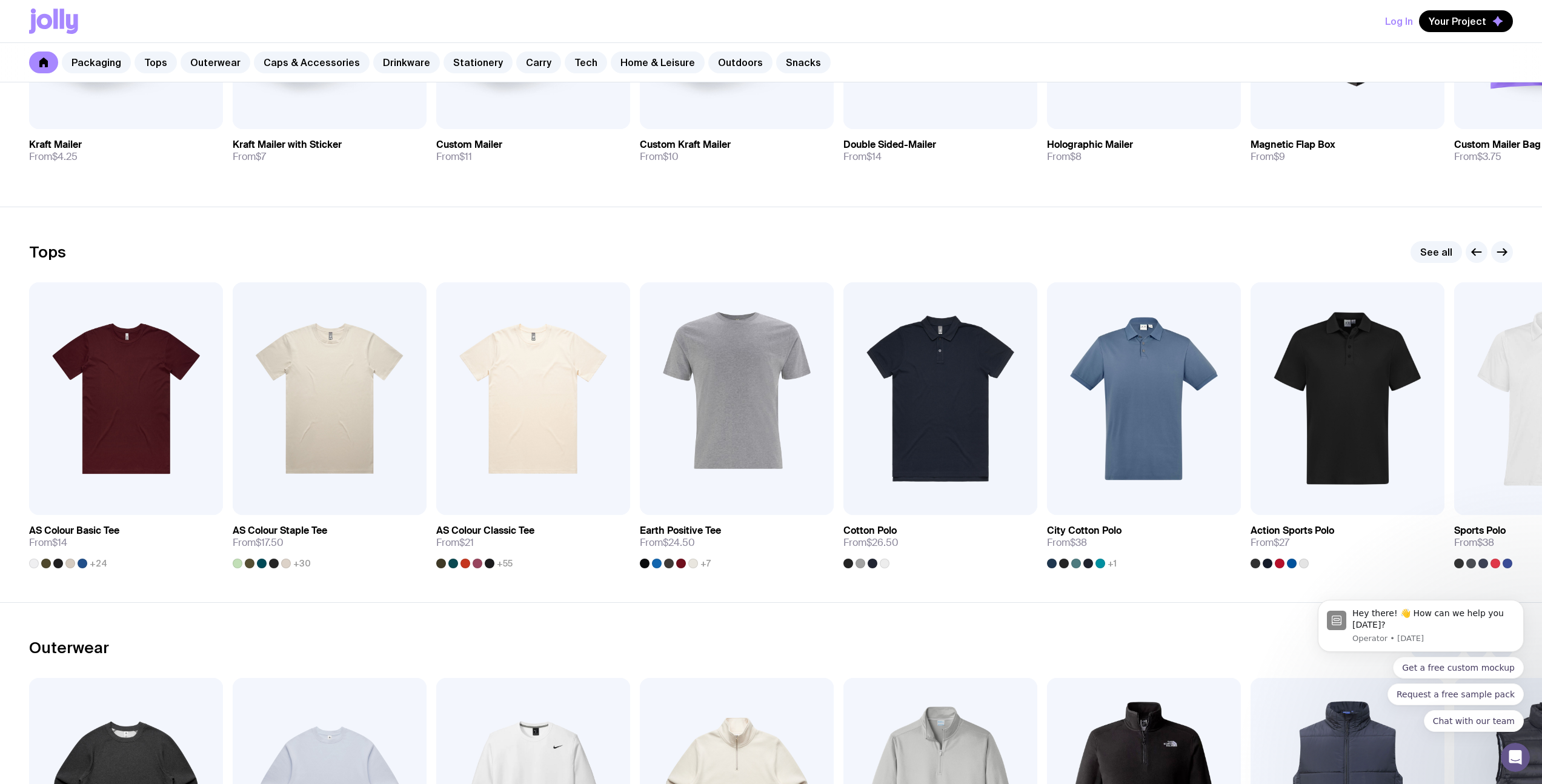
scroll to position [444, 0]
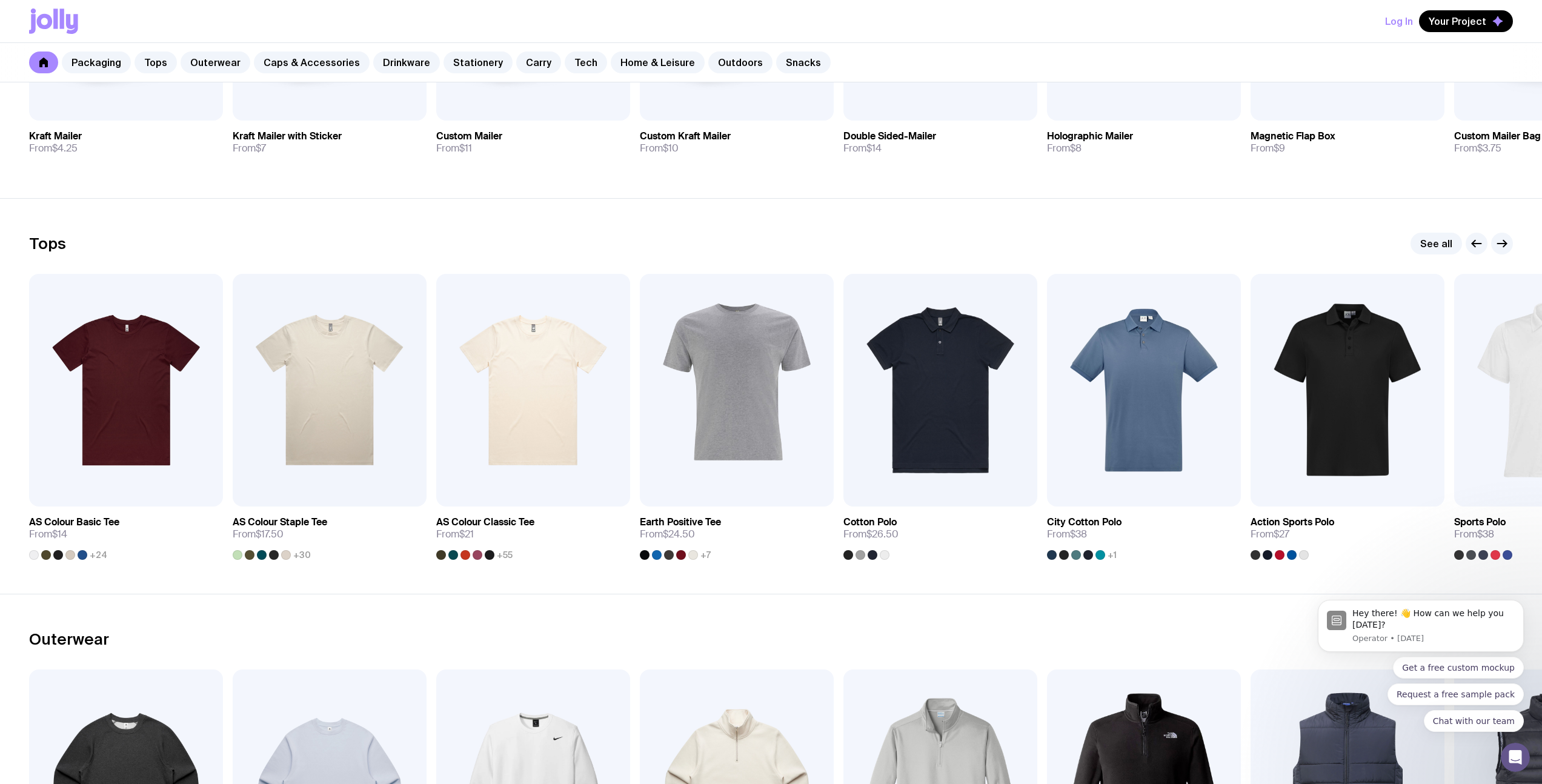
click at [631, 263] on div "Tops See all Add to wishlist View AS Colour Basic Tee From $14 +24 Add to wishl…" at bounding box center [770, 396] width 1484 height 327
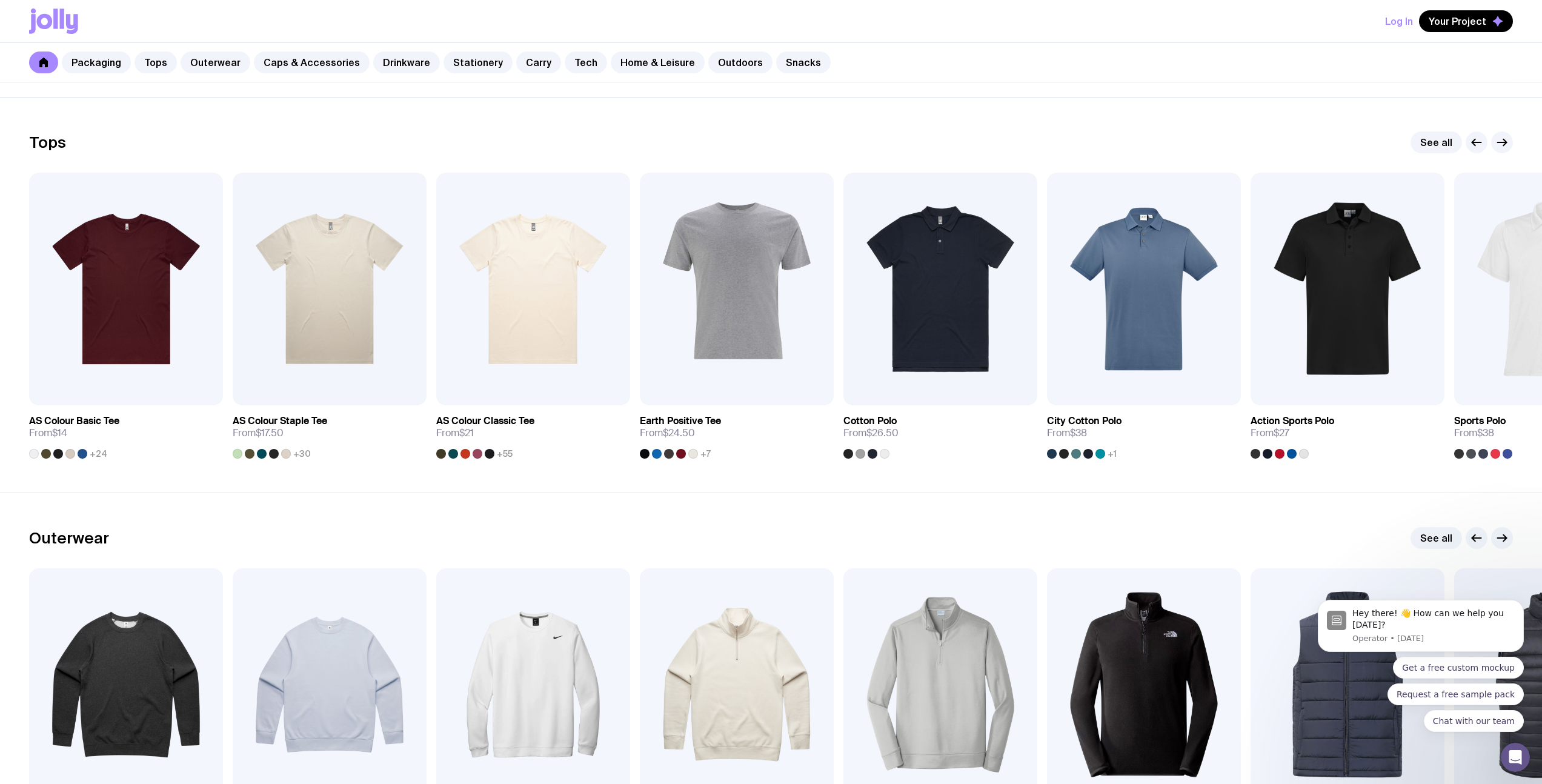
scroll to position [436, 0]
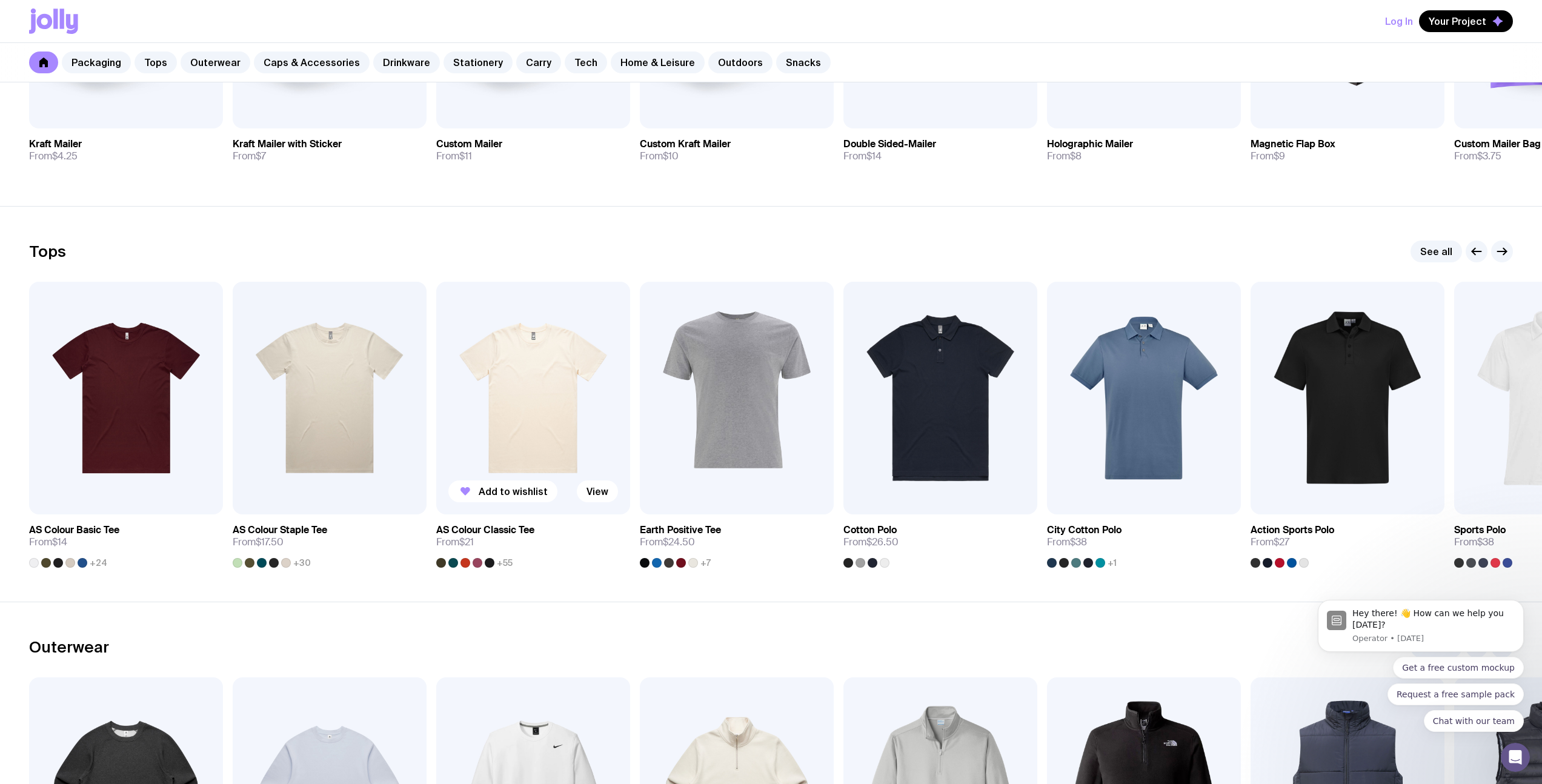
click at [550, 406] on img at bounding box center [533, 397] width 194 height 232
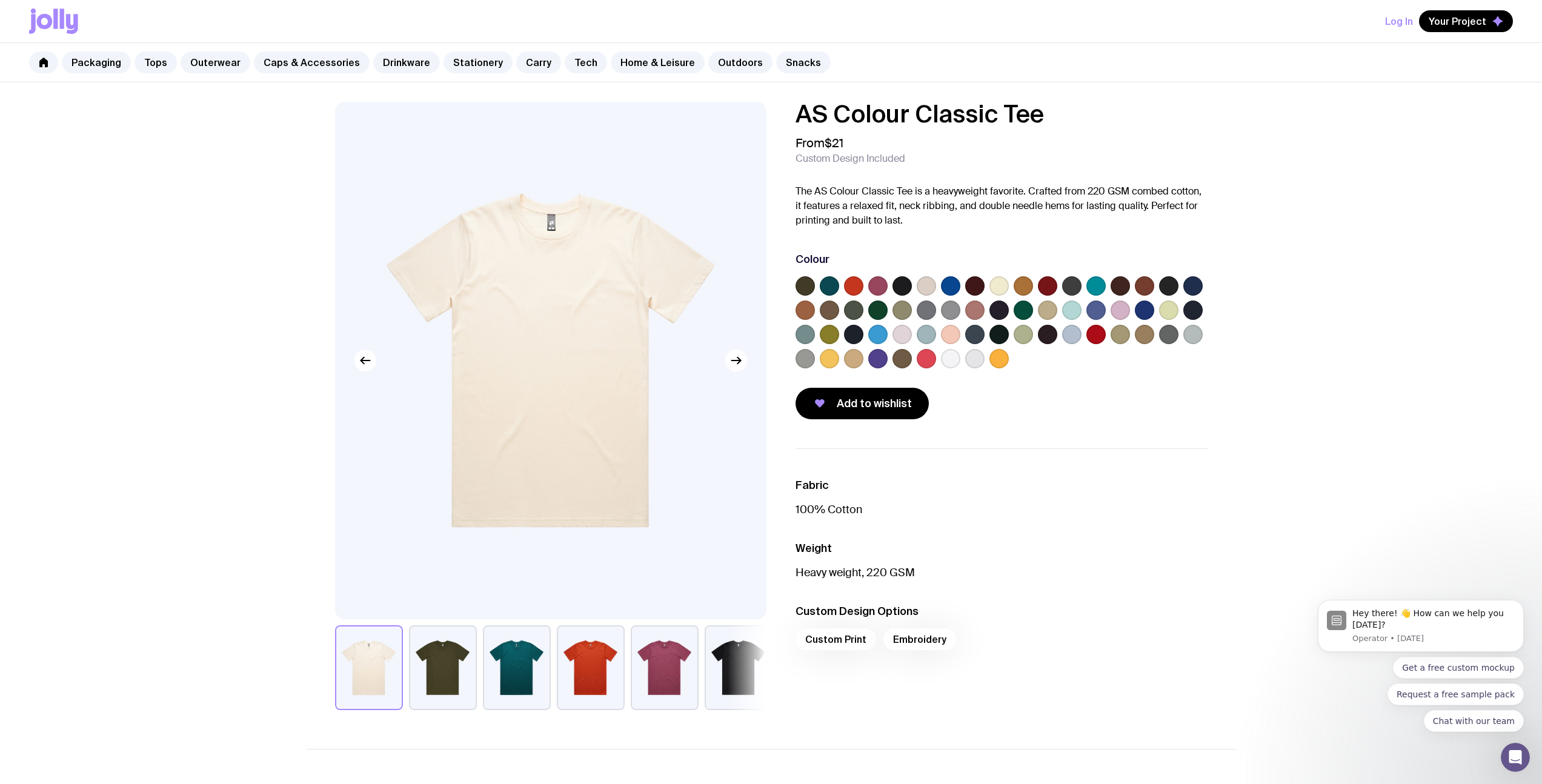
click at [281, 531] on div "AS Colour Classic Tee From $21 Custom Design Included The AS Colour Classic Tee…" at bounding box center [771, 628] width 1542 height 1091
click at [727, 673] on button "button" at bounding box center [738, 667] width 68 height 85
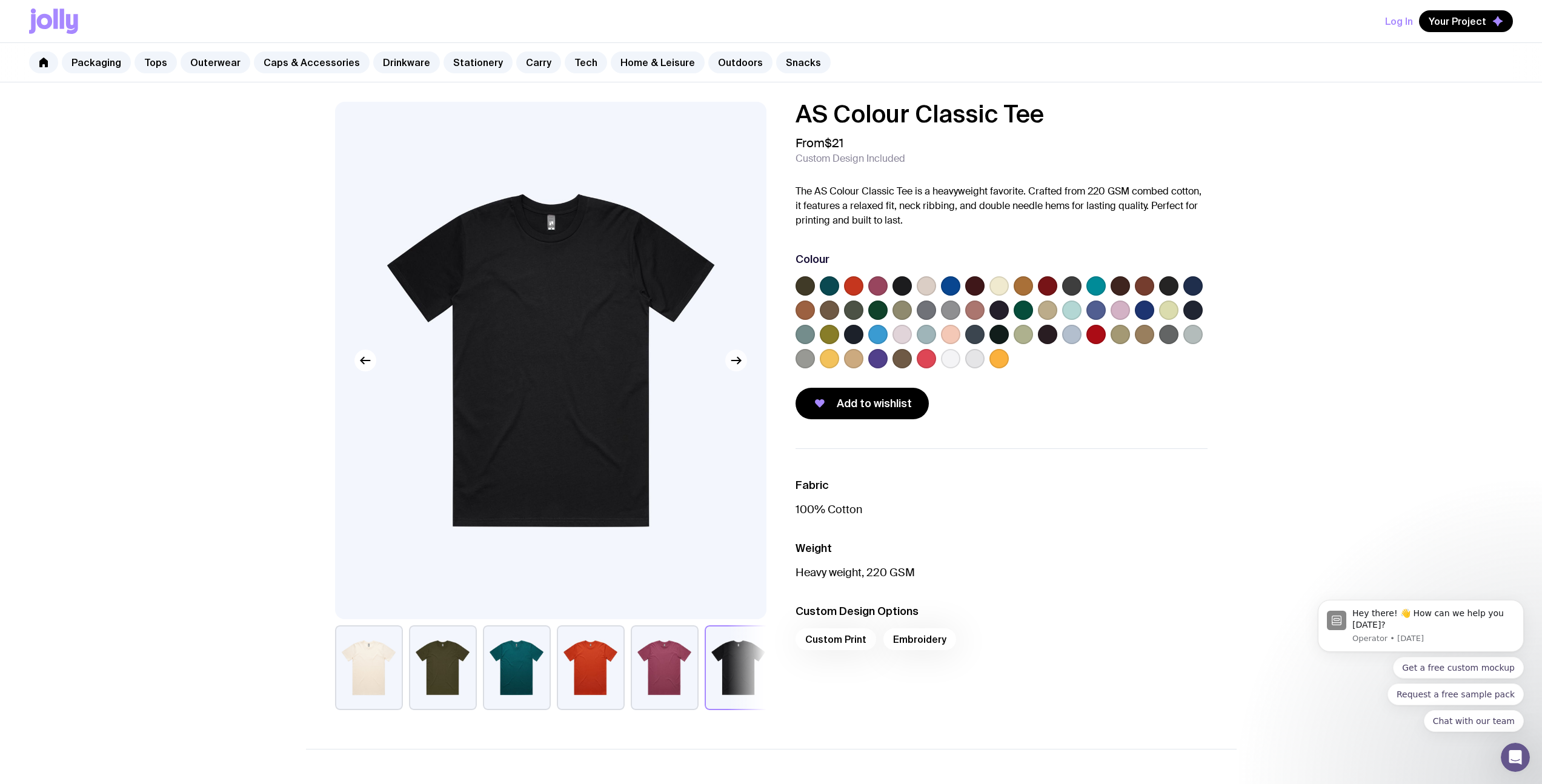
click at [741, 367] on icon "button" at bounding box center [736, 360] width 15 height 15
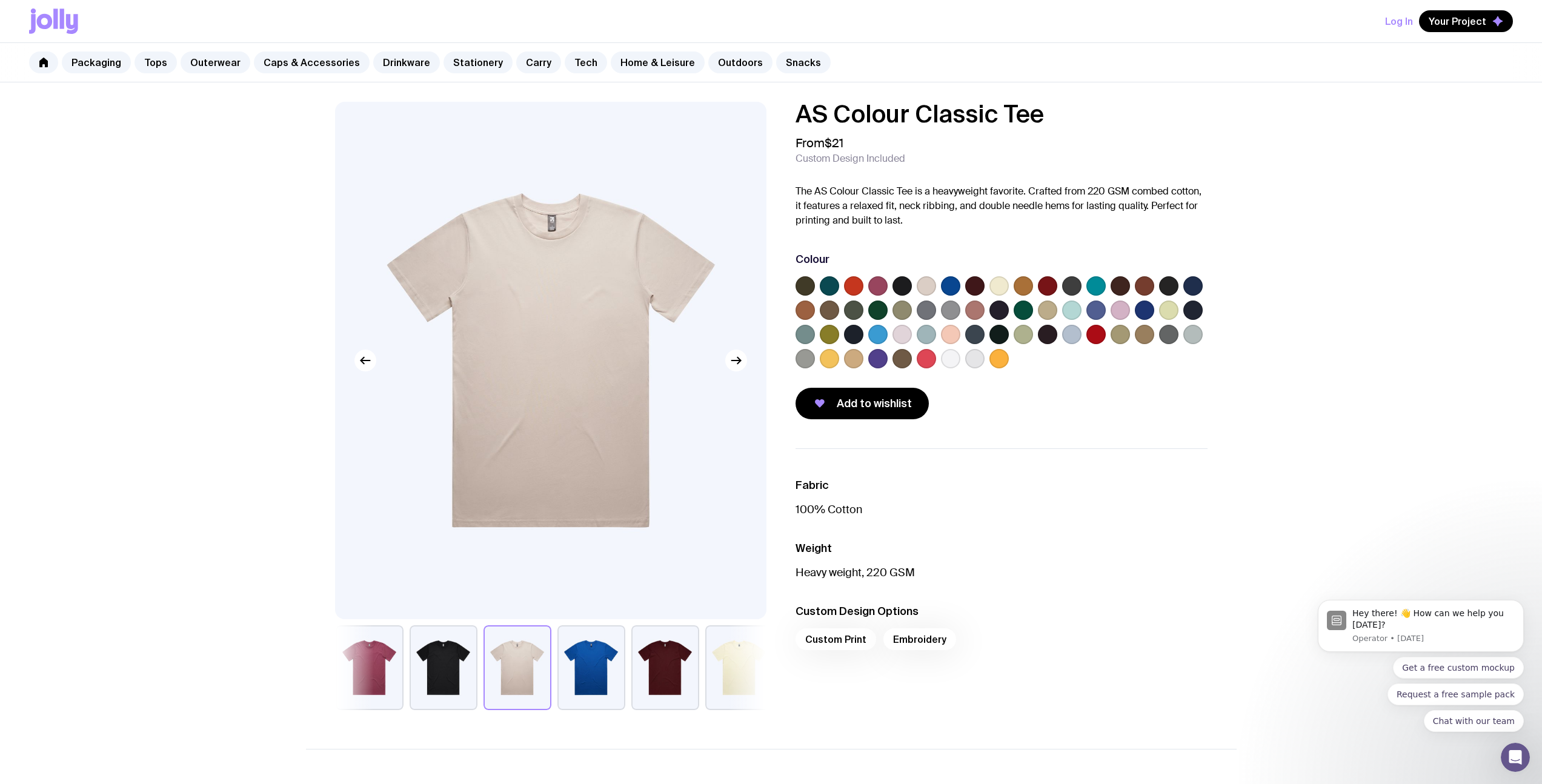
drag, startPoint x: 676, startPoint y: 654, endPoint x: 387, endPoint y: 652, distance: 289.0
click at [387, 652] on button "button" at bounding box center [370, 667] width 68 height 85
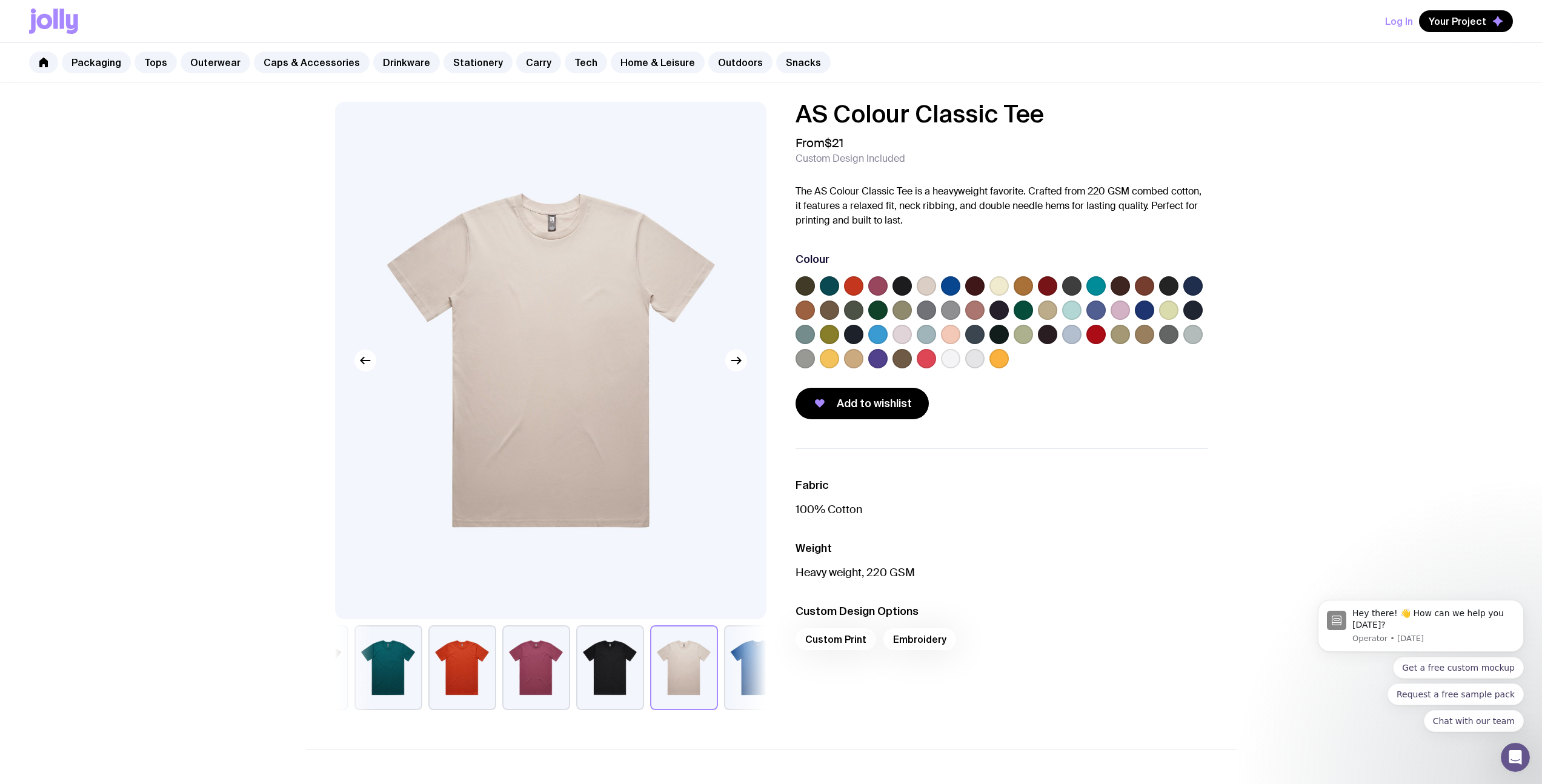
drag, startPoint x: 472, startPoint y: 667, endPoint x: 656, endPoint y: 675, distance: 184.2
click at [644, 675] on button "button" at bounding box center [610, 667] width 68 height 85
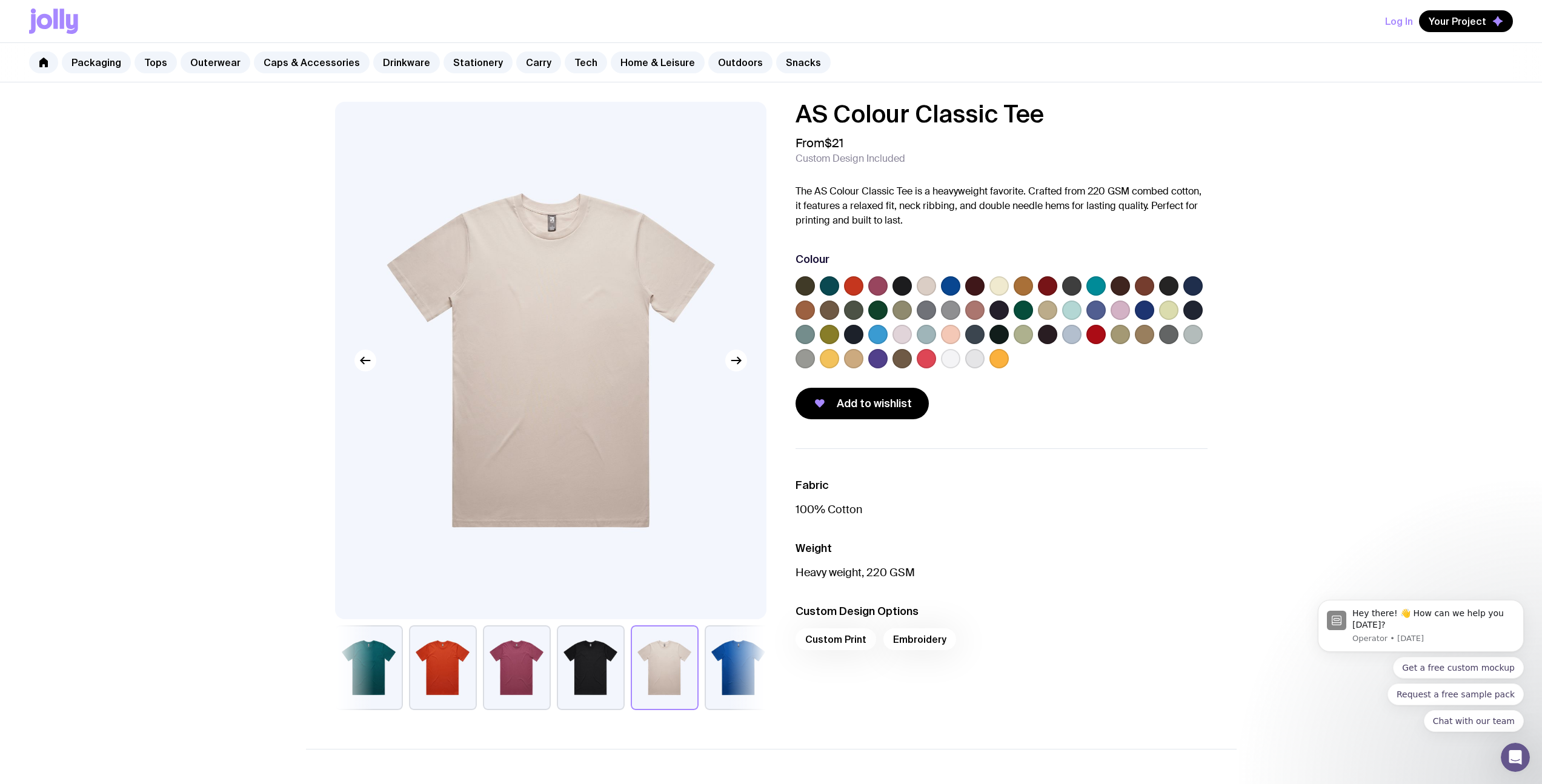
click at [582, 661] on button "button" at bounding box center [590, 667] width 68 height 85
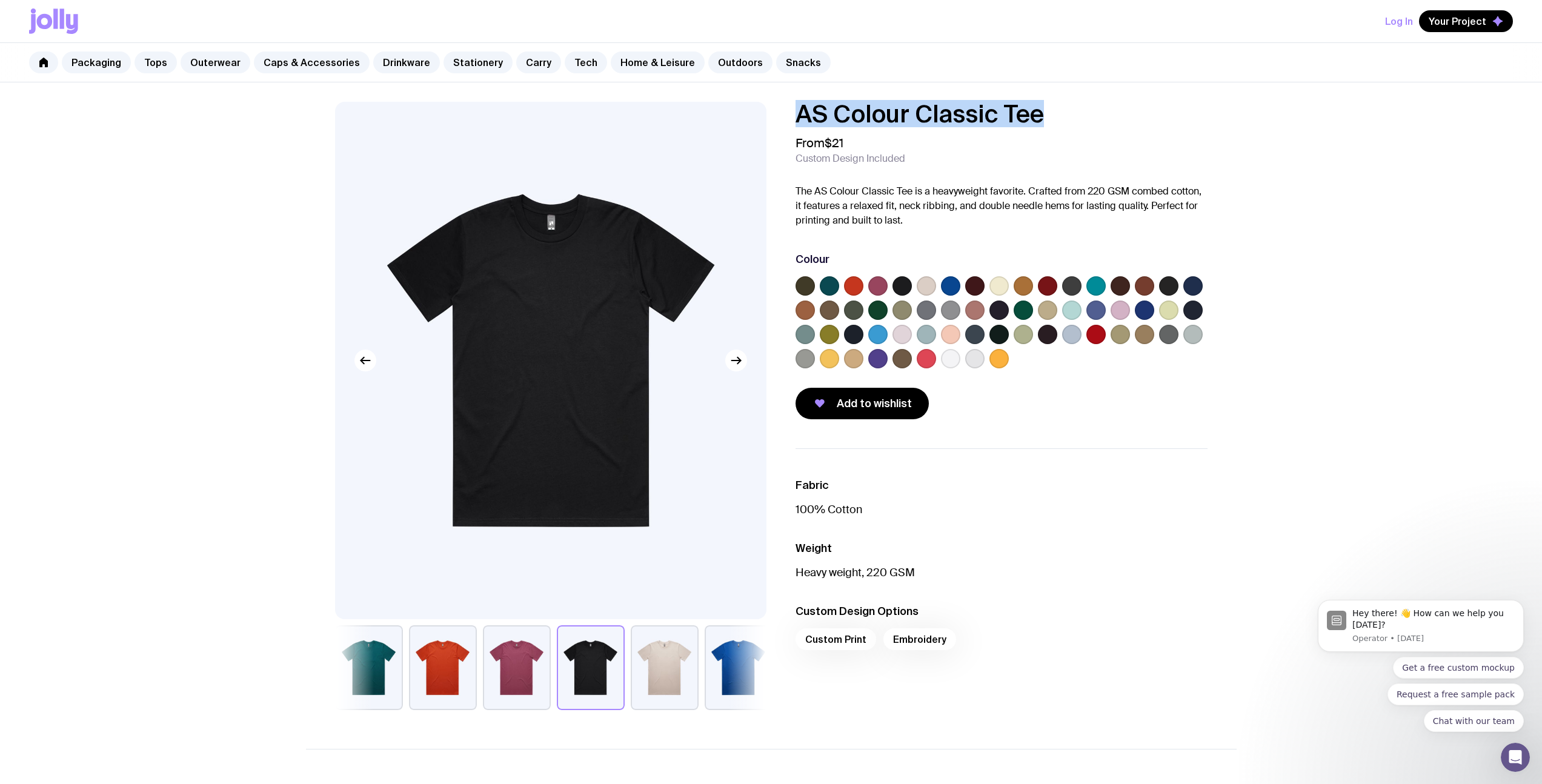
drag, startPoint x: 794, startPoint y: 115, endPoint x: 1039, endPoint y: 115, distance: 245.0
click at [1039, 115] on div "AS Colour Classic Tee From $21 Custom Design Included The AS Colour Classic Tee…" at bounding box center [992, 260] width 431 height 317
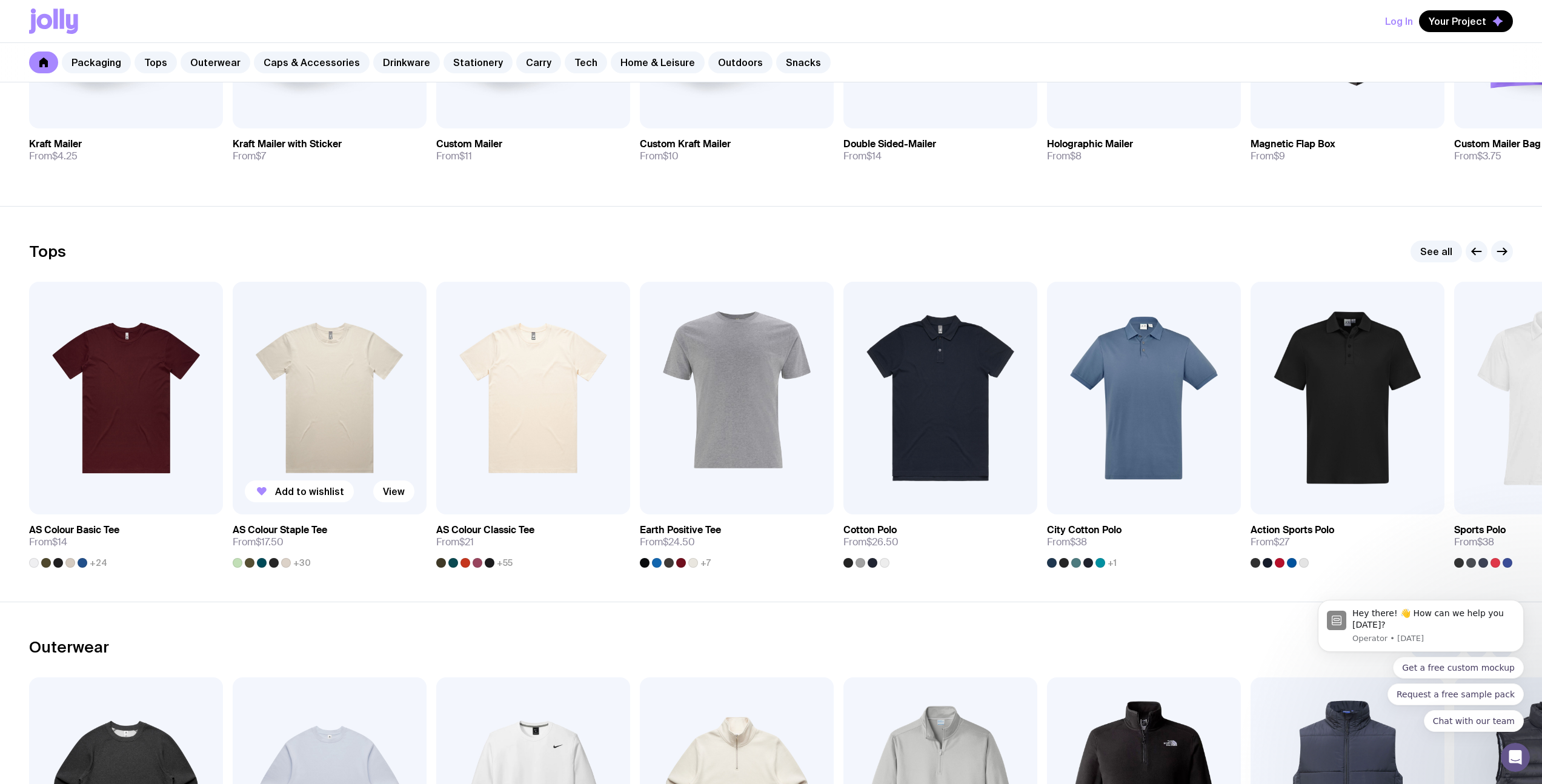
click at [338, 384] on img at bounding box center [329, 397] width 194 height 232
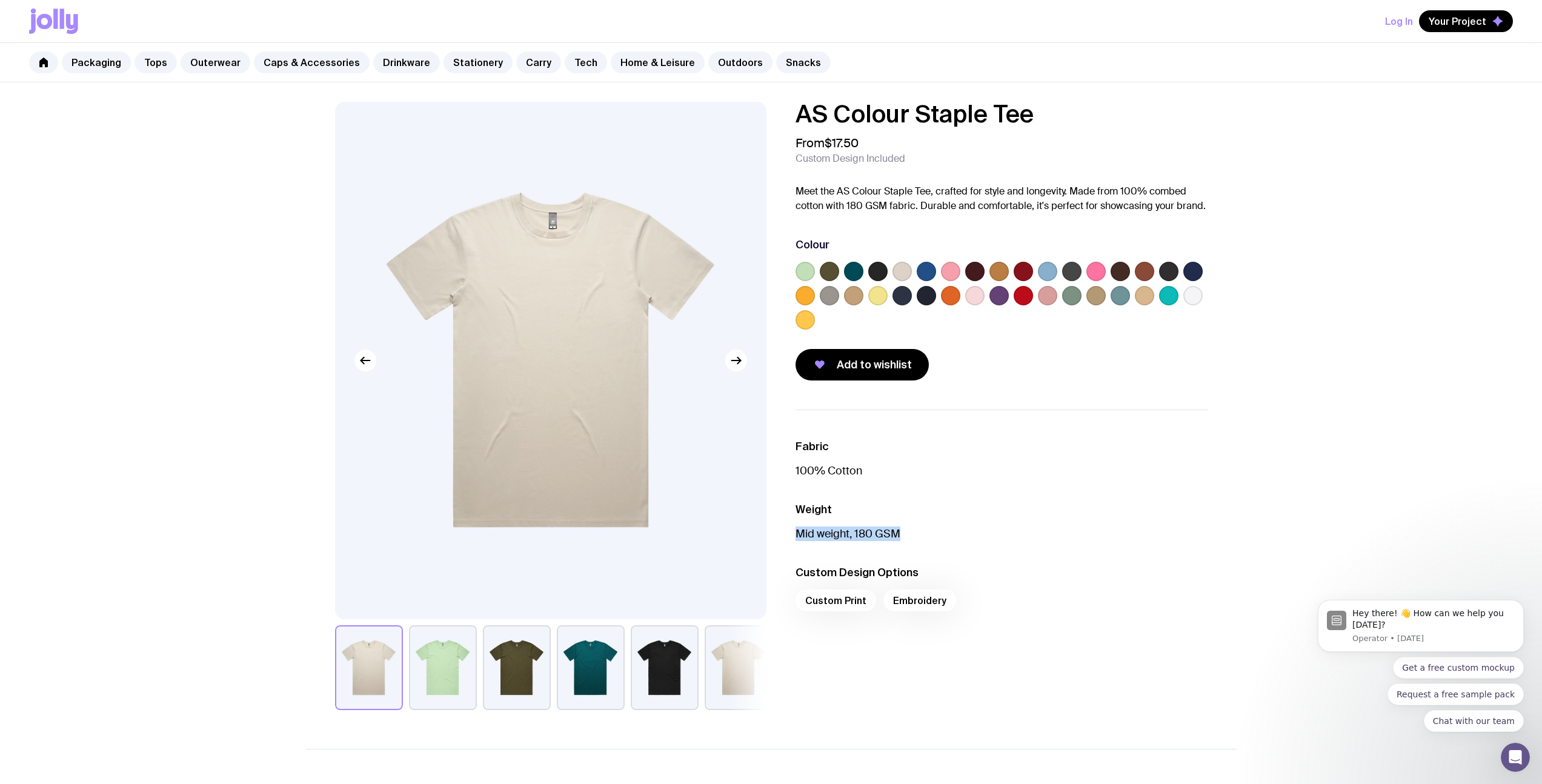
drag, startPoint x: 880, startPoint y: 528, endPoint x: 907, endPoint y: 528, distance: 27.0
click at [907, 528] on p "Mid weight, 180 GSM" at bounding box center [1001, 533] width 412 height 15
click at [70, 169] on div "AS Colour Staple Tee From $17.50 Custom Design Included Meet the AS Colour Stap…" at bounding box center [771, 628] width 1542 height 1091
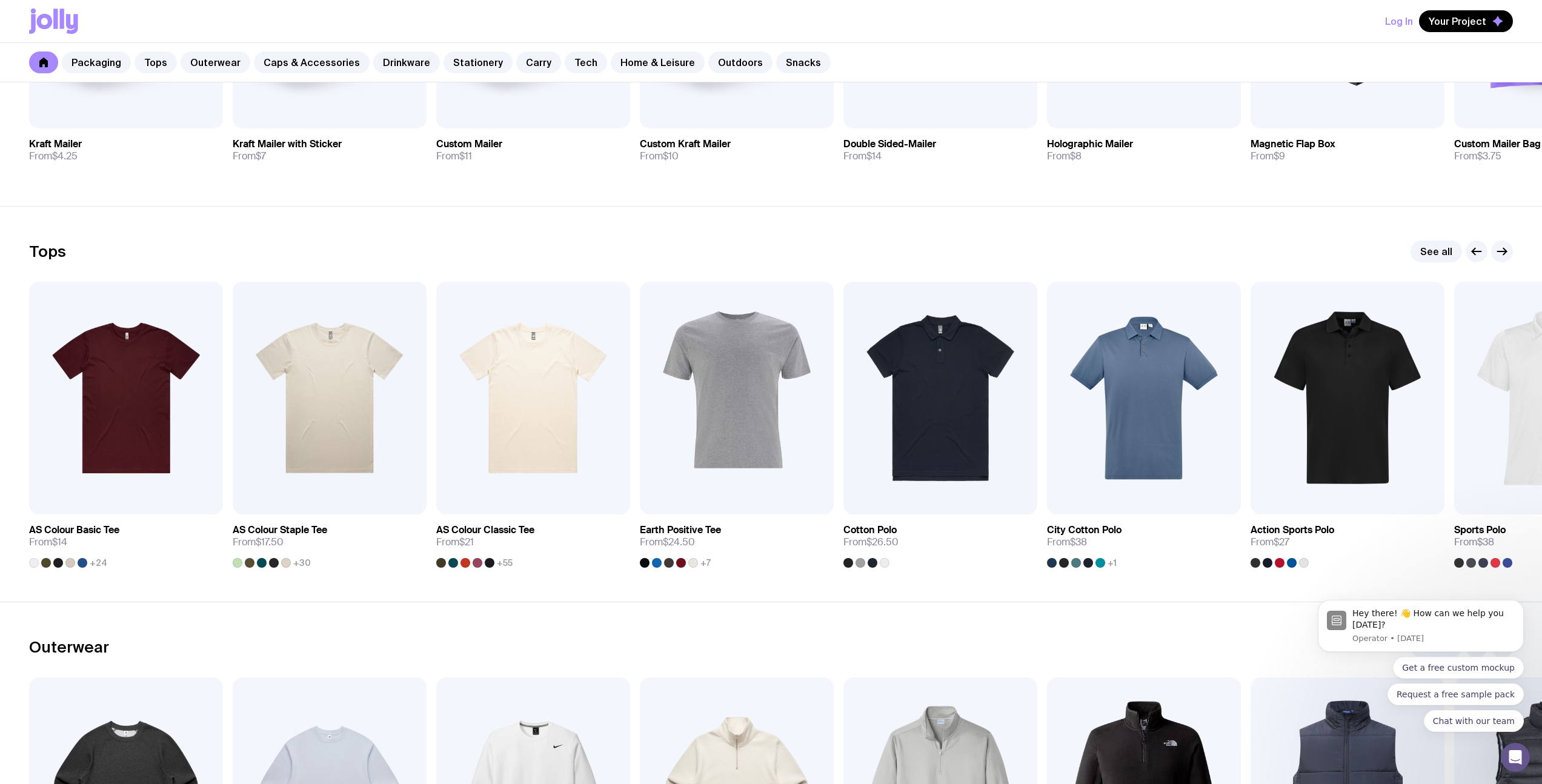
drag, startPoint x: 631, startPoint y: 268, endPoint x: 640, endPoint y: 269, distance: 9.1
click at [631, 268] on div "Tops See all Add to wishlist View AS Colour Basic Tee From $14 +24 Add to wishl…" at bounding box center [770, 404] width 1484 height 327
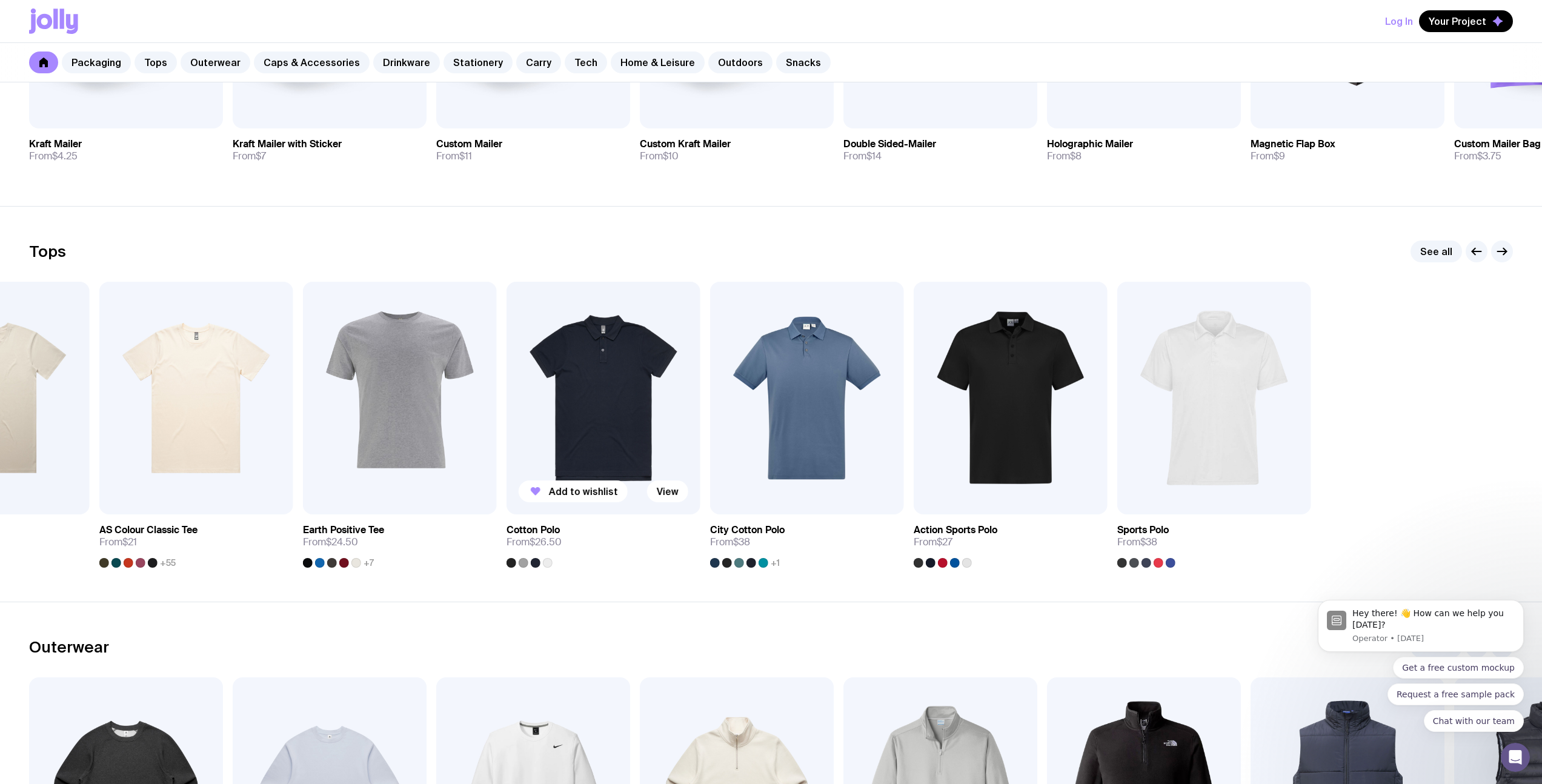
drag, startPoint x: 996, startPoint y: 390, endPoint x: 1248, endPoint y: 320, distance: 261.5
click at [700, 320] on img at bounding box center [603, 397] width 194 height 232
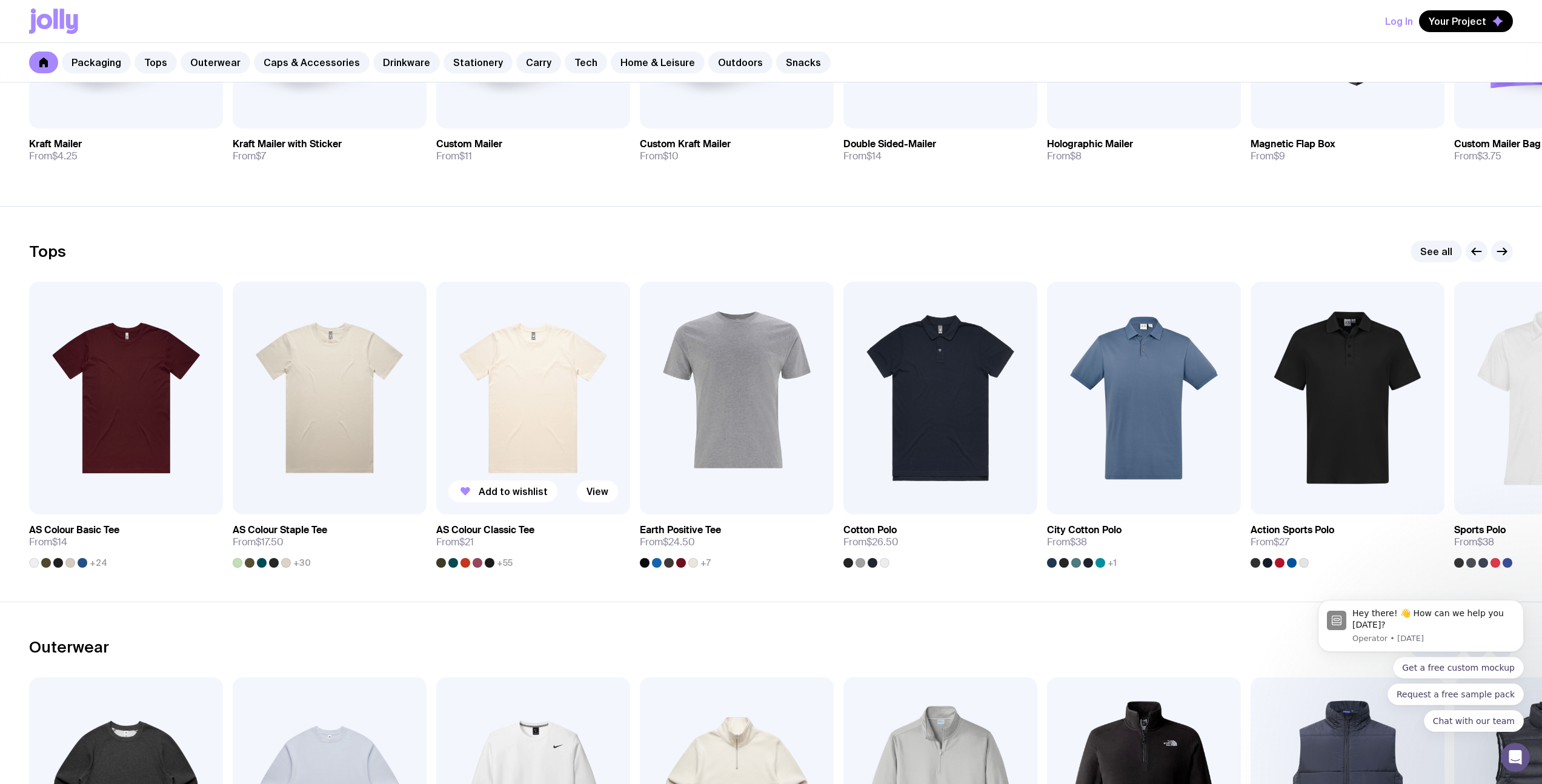
click at [554, 404] on img at bounding box center [533, 397] width 194 height 232
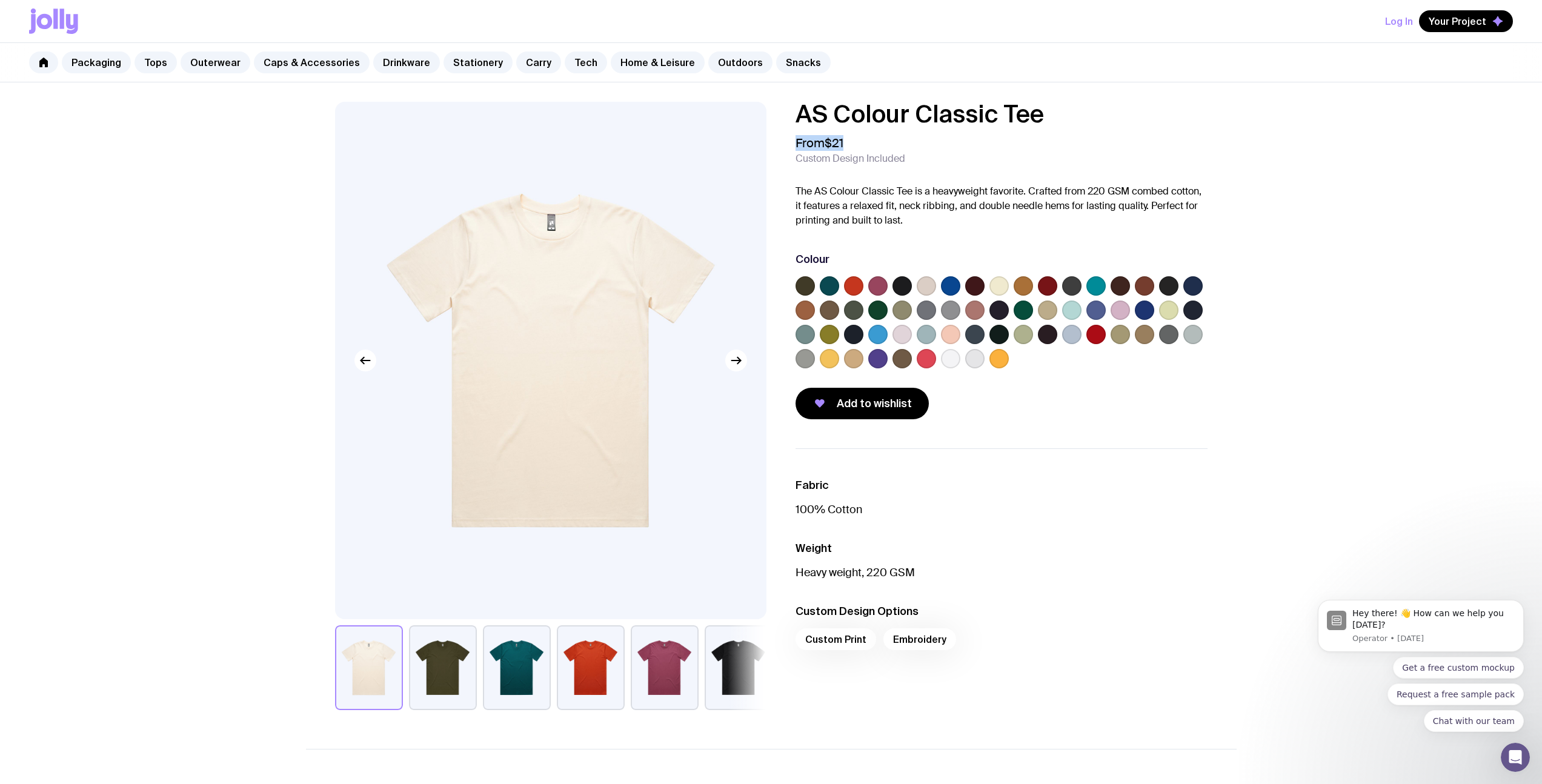
drag, startPoint x: 849, startPoint y: 144, endPoint x: 786, endPoint y: 147, distance: 63.1
click at [786, 147] on div "AS Colour Classic Tee From $21 Custom Design Included The AS Colour Classic Tee…" at bounding box center [992, 260] width 431 height 317
drag, startPoint x: 796, startPoint y: 157, endPoint x: 934, endPoint y: 152, distance: 138.1
click at [934, 152] on div "From $21 Custom Design Included" at bounding box center [1001, 150] width 412 height 29
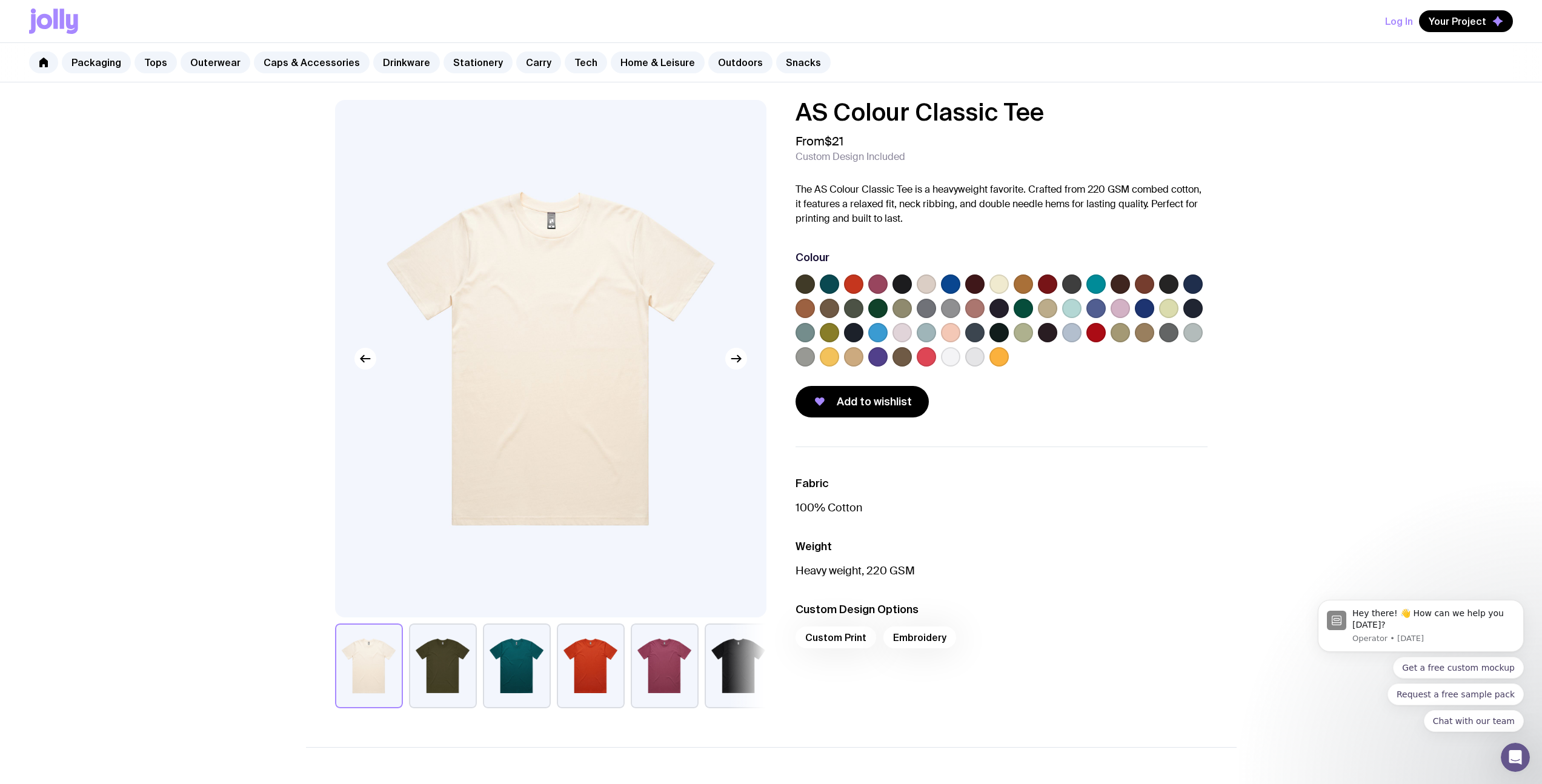
scroll to position [429, 0]
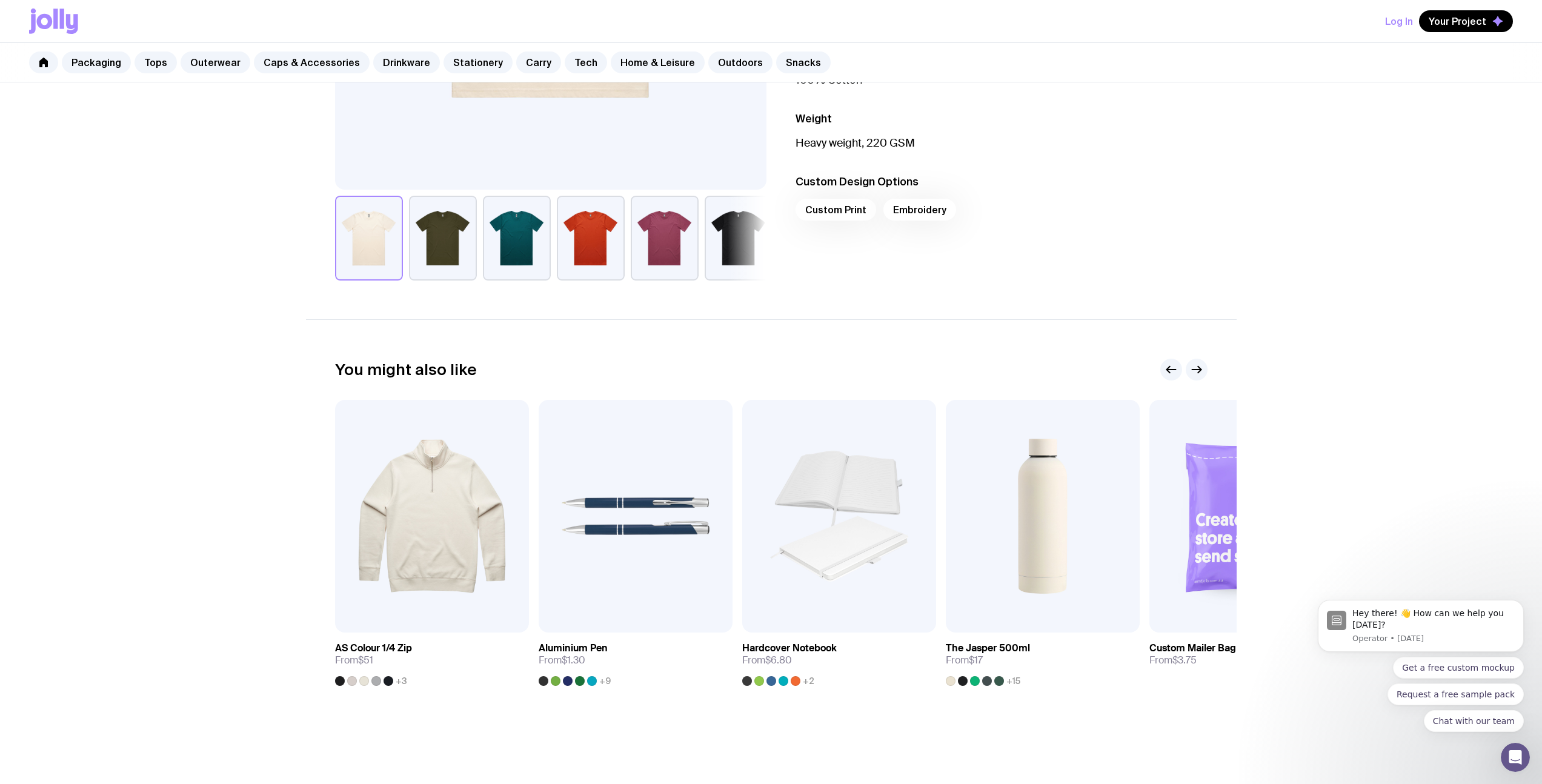
click at [215, 420] on div "AS Colour Classic Tee From $21 Custom Design Included The AS Colour Classic Tee…" at bounding box center [771, 199] width 1542 height 1091
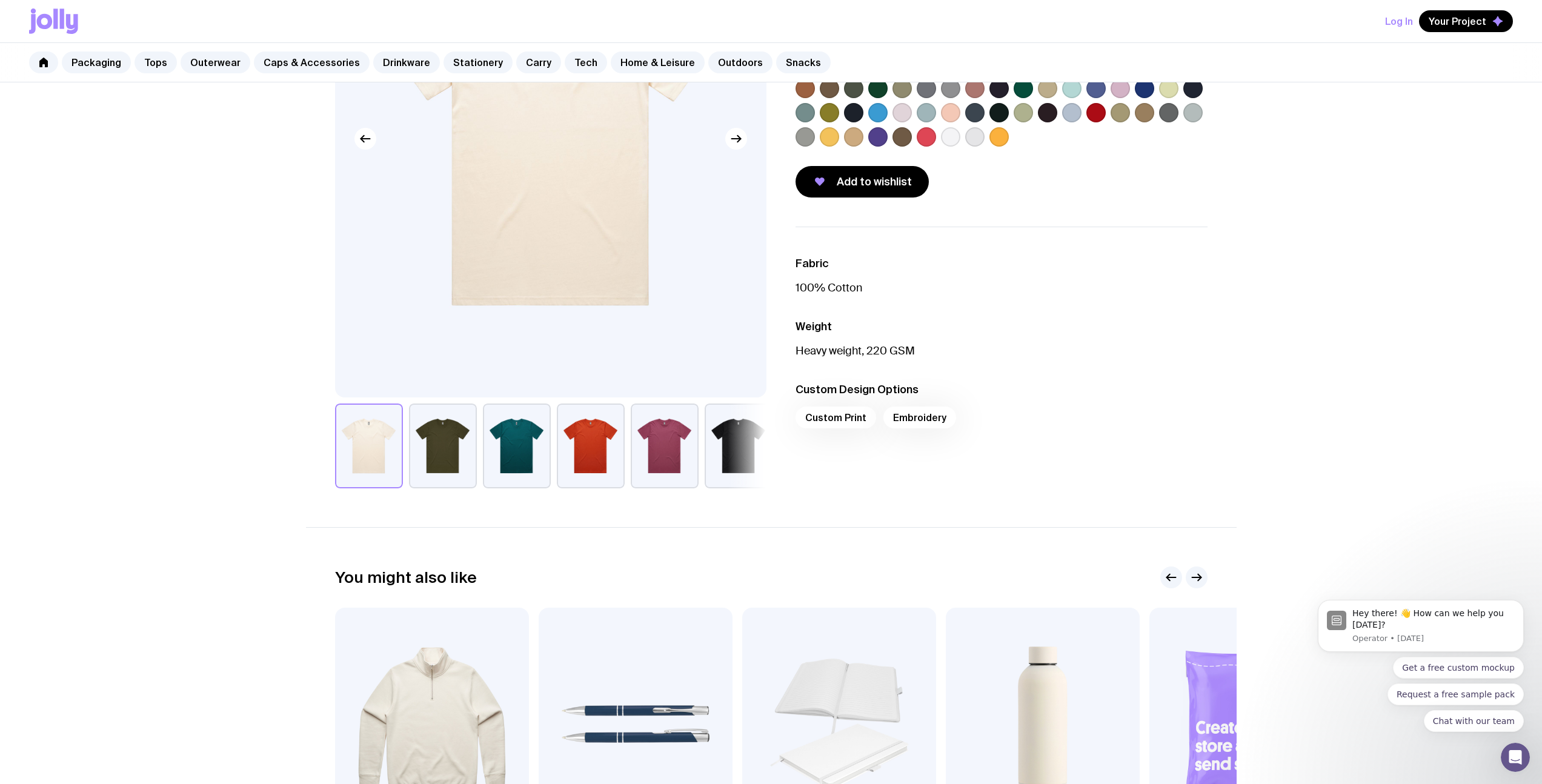
scroll to position [0, 0]
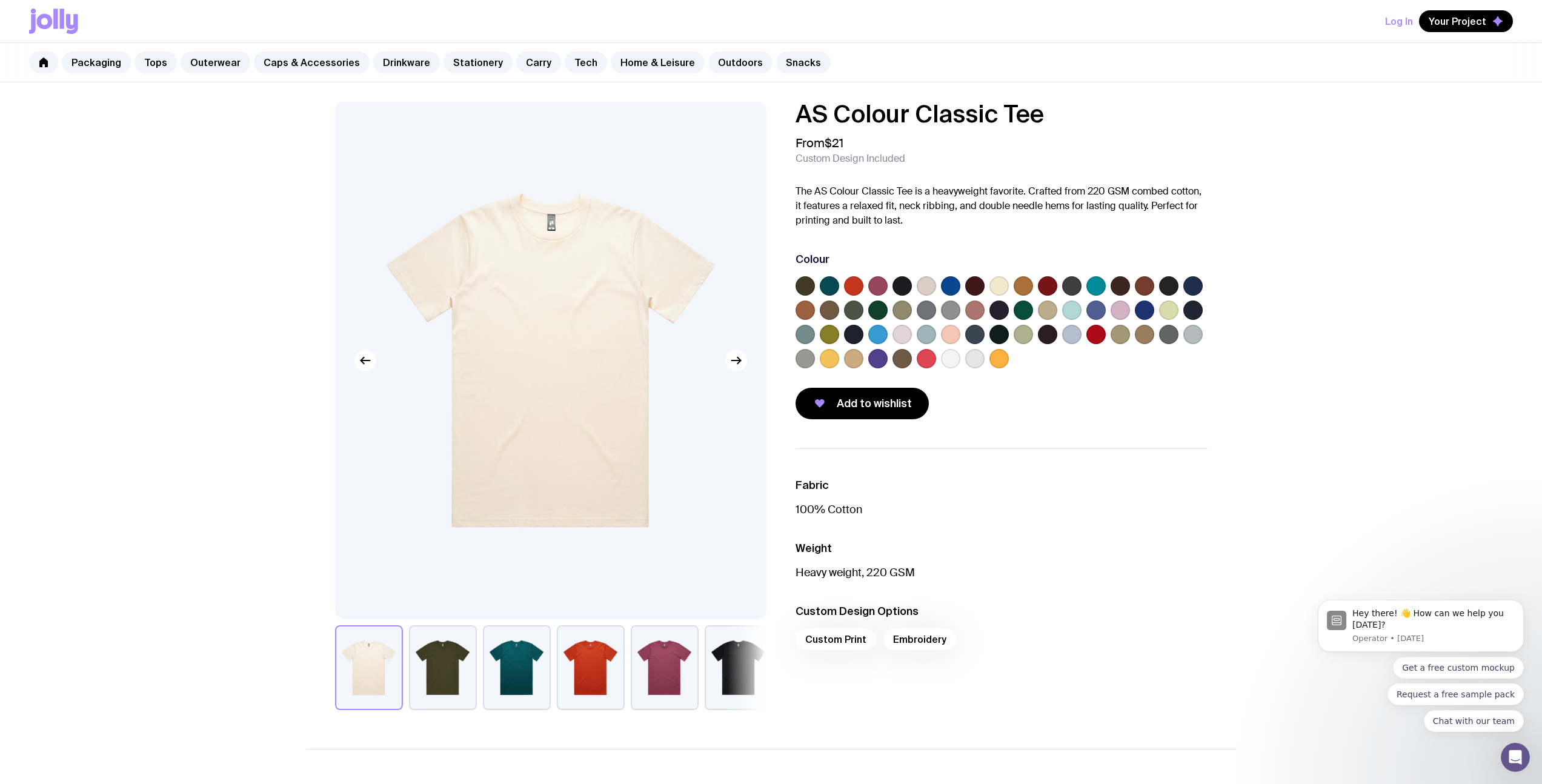
click at [1003, 309] on label at bounding box center [999, 309] width 19 height 19
click at [0, 0] on input "radio" at bounding box center [0, 0] width 0 height 0
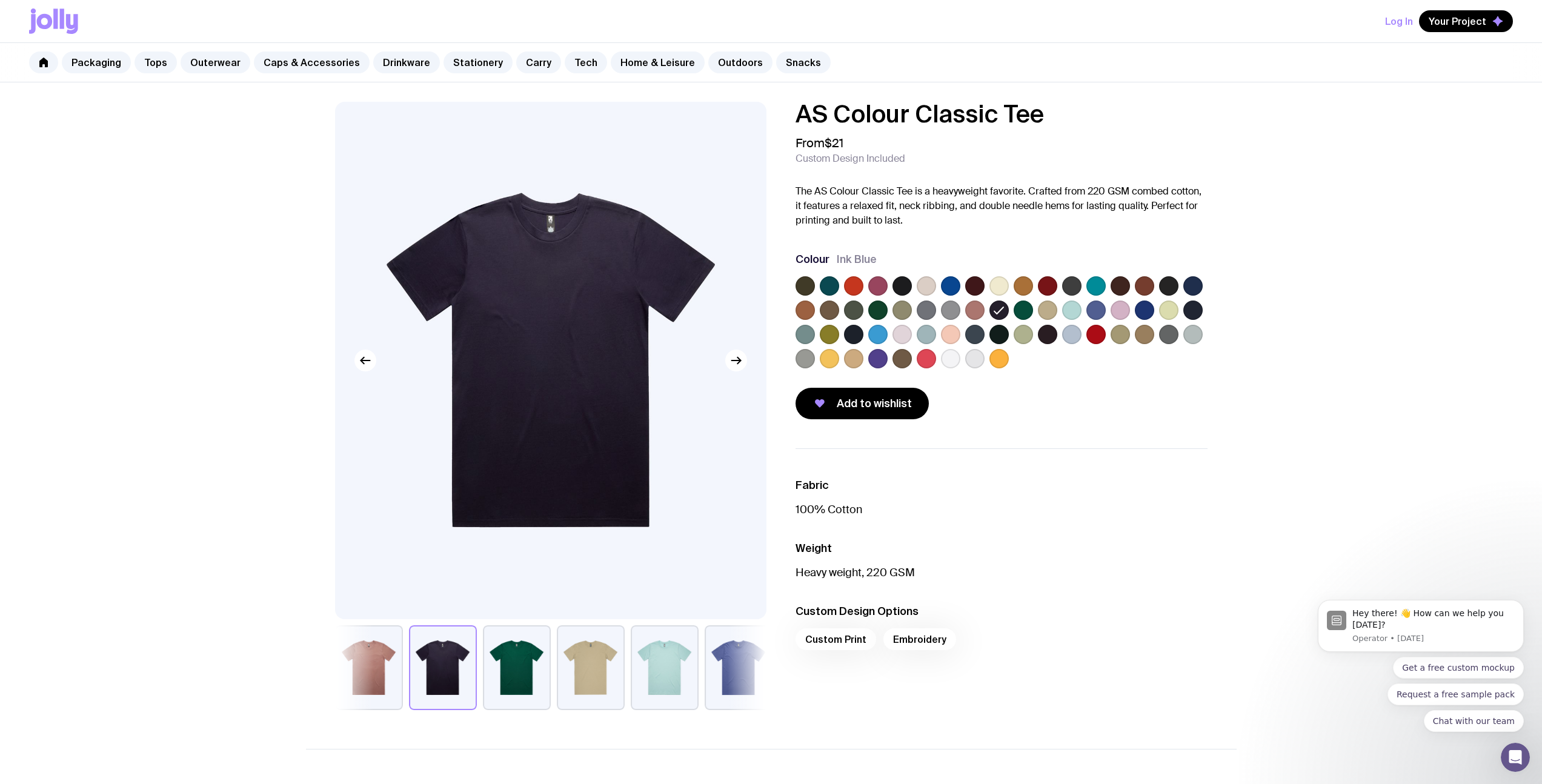
click at [1002, 331] on label at bounding box center [999, 334] width 19 height 19
click at [0, 0] on input "radio" at bounding box center [0, 0] width 0 height 0
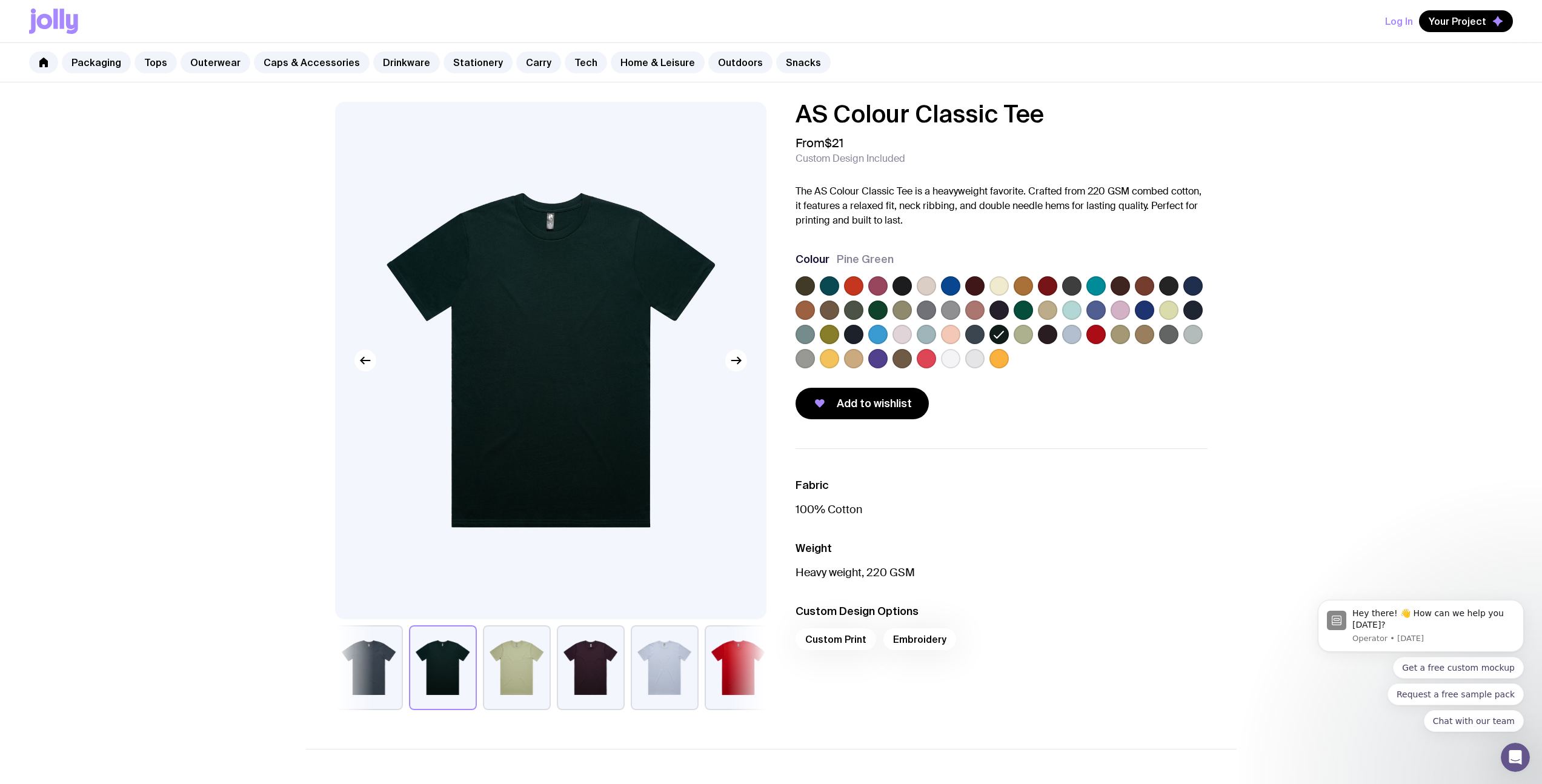
click at [809, 288] on label at bounding box center [805, 285] width 19 height 19
click at [0, 0] on input "radio" at bounding box center [0, 0] width 0 height 0
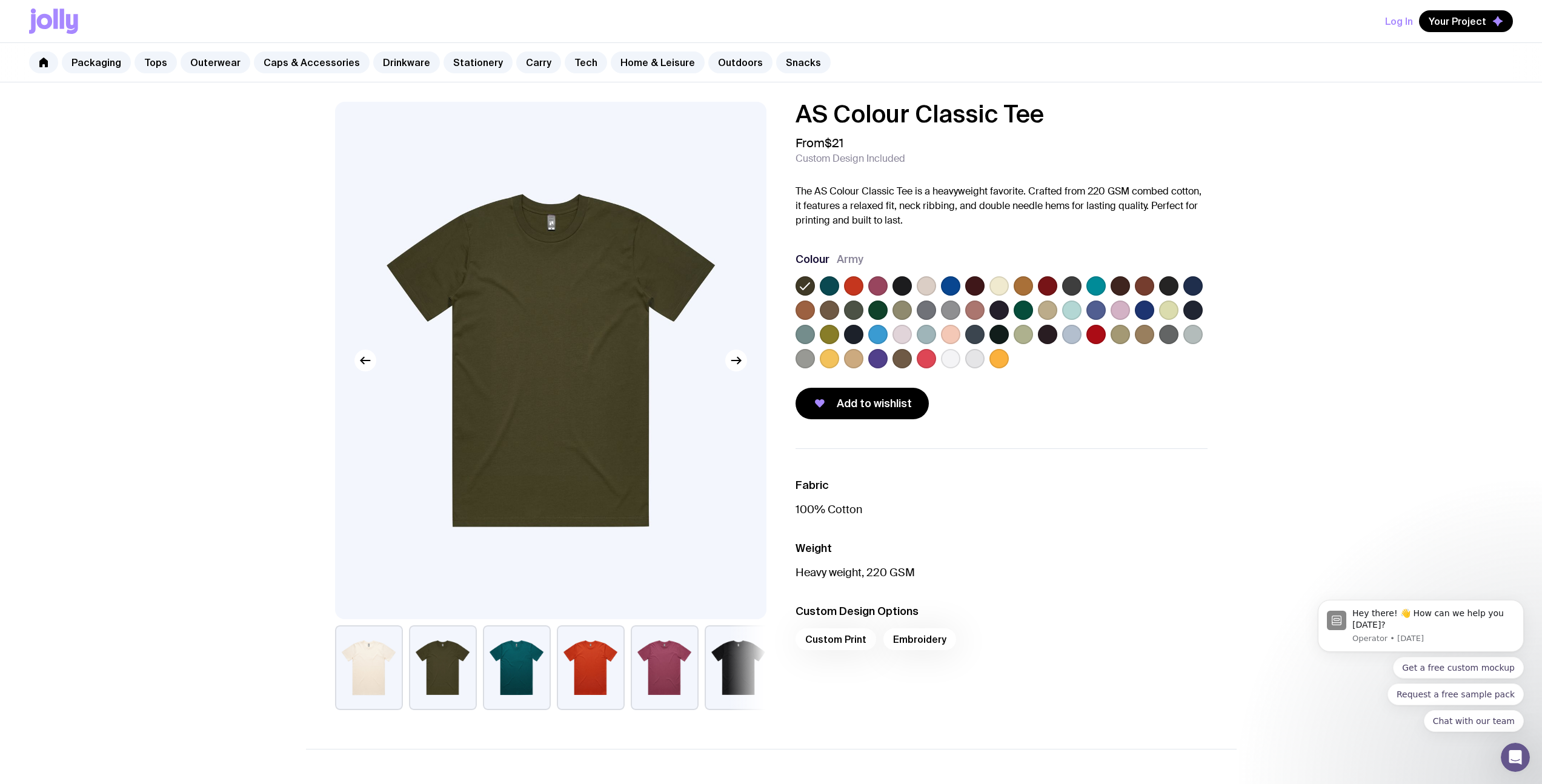
click at [1171, 285] on label at bounding box center [1169, 285] width 19 height 19
click at [0, 0] on input "radio" at bounding box center [0, 0] width 0 height 0
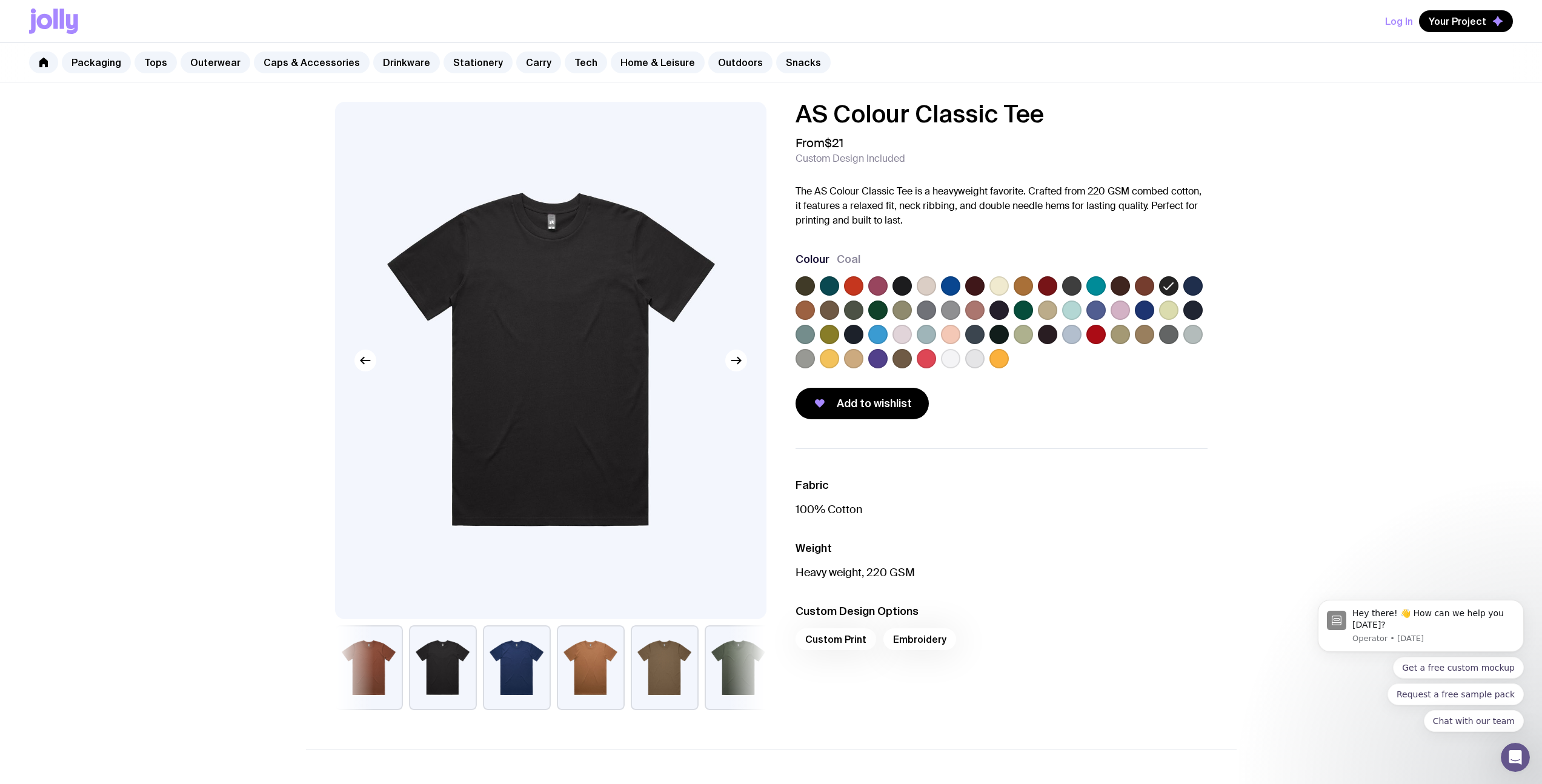
click at [1195, 313] on label at bounding box center [1193, 309] width 19 height 19
click at [0, 0] on input "radio" at bounding box center [0, 0] width 0 height 0
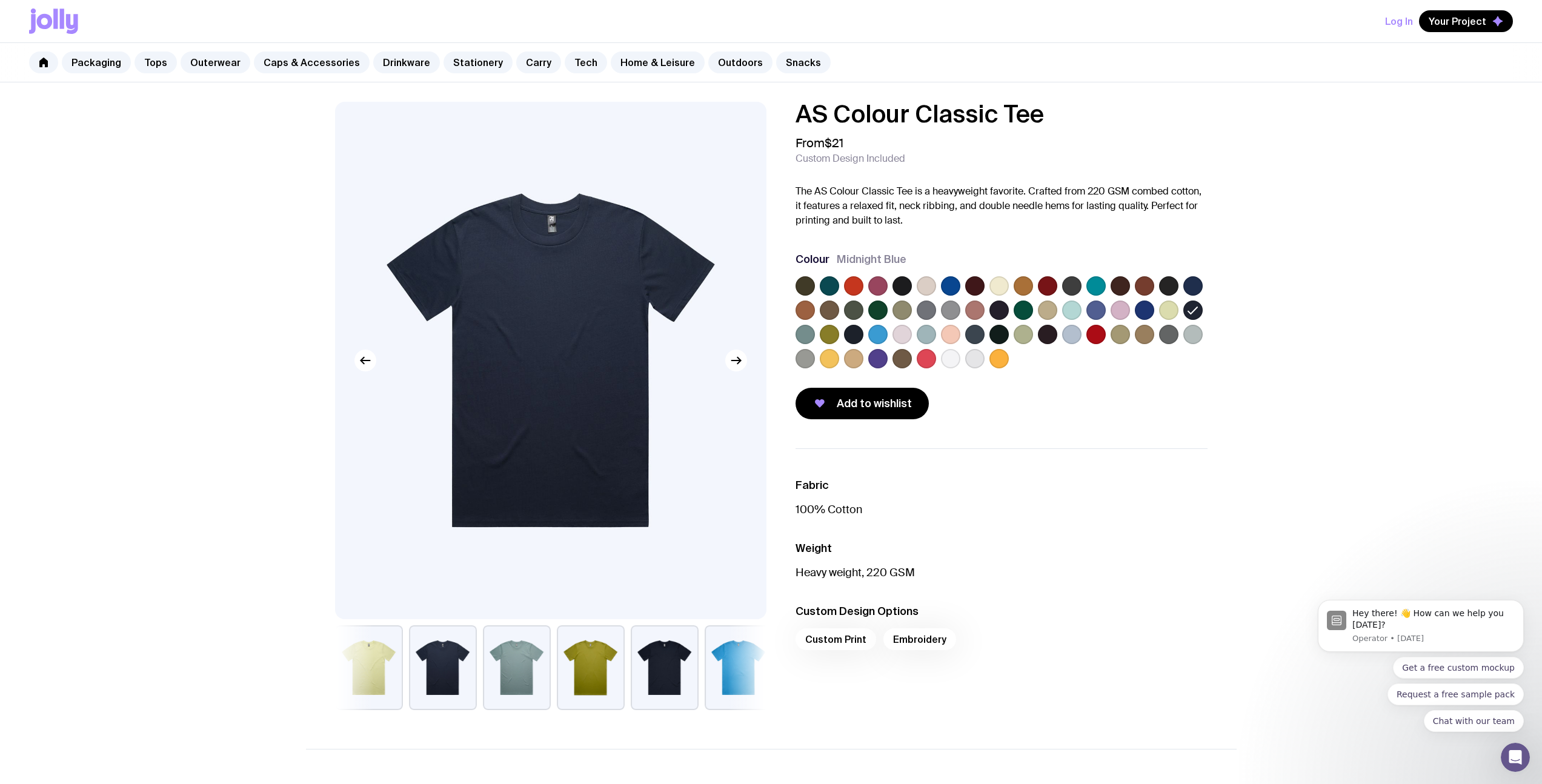
click at [1167, 287] on label at bounding box center [1169, 285] width 19 height 19
click at [0, 0] on input "radio" at bounding box center [0, 0] width 0 height 0
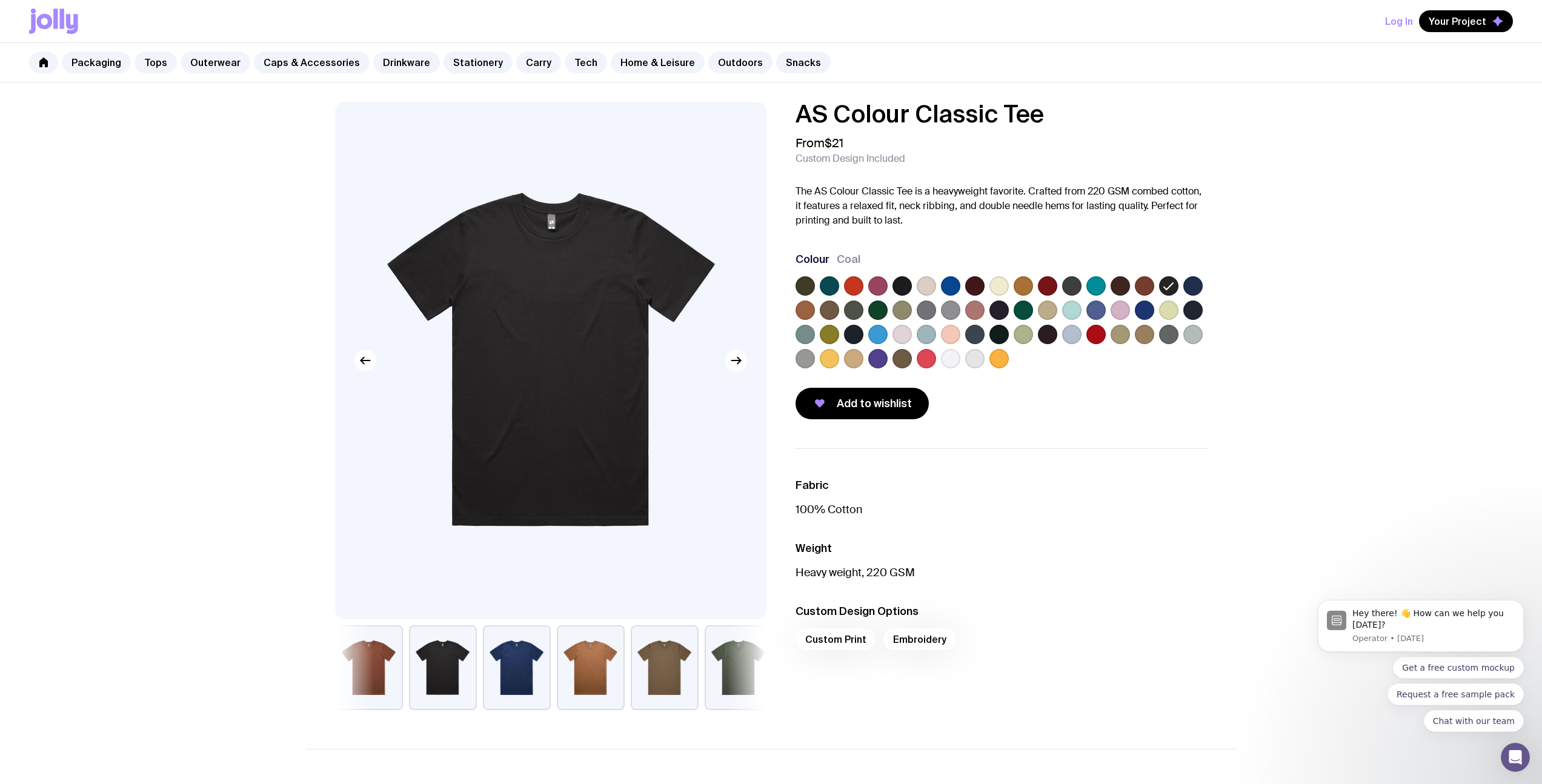
click at [999, 333] on label at bounding box center [999, 334] width 19 height 19
click at [0, 0] on input "radio" at bounding box center [0, 0] width 0 height 0
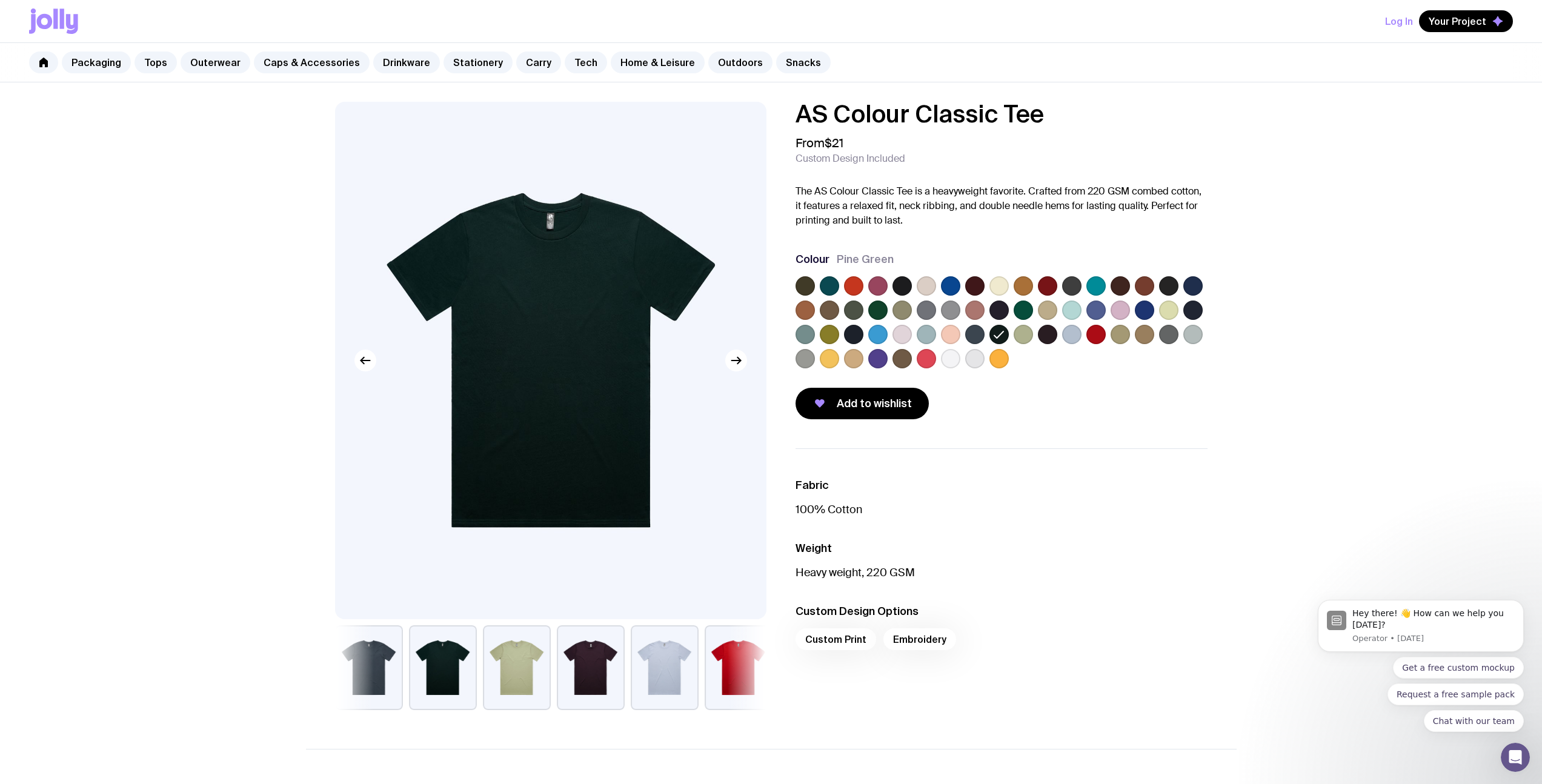
click at [1043, 333] on label at bounding box center [1047, 334] width 19 height 19
click at [0, 0] on input "radio" at bounding box center [0, 0] width 0 height 0
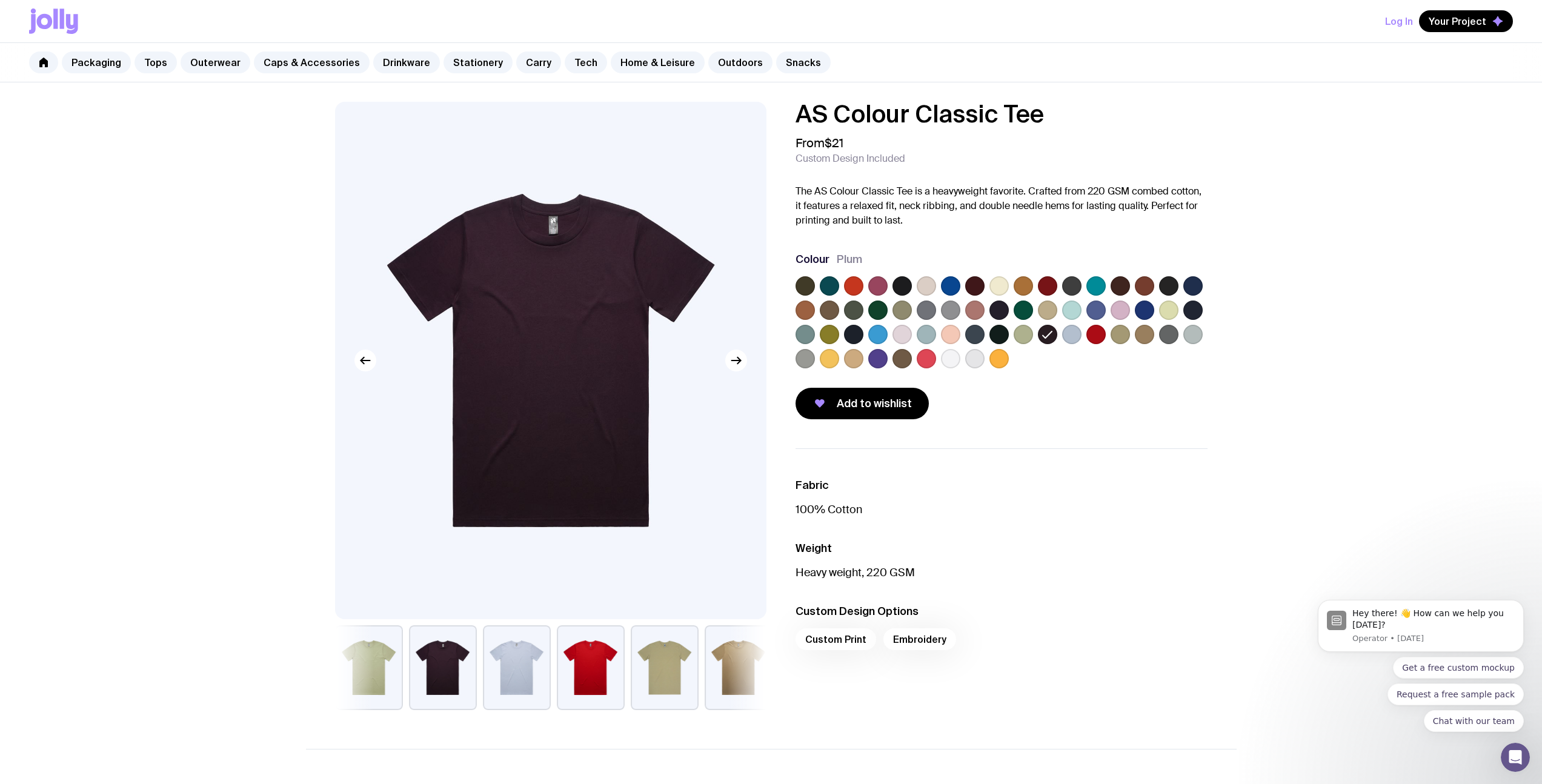
click at [1171, 285] on label at bounding box center [1169, 285] width 19 height 19
click at [0, 0] on input "radio" at bounding box center [0, 0] width 0 height 0
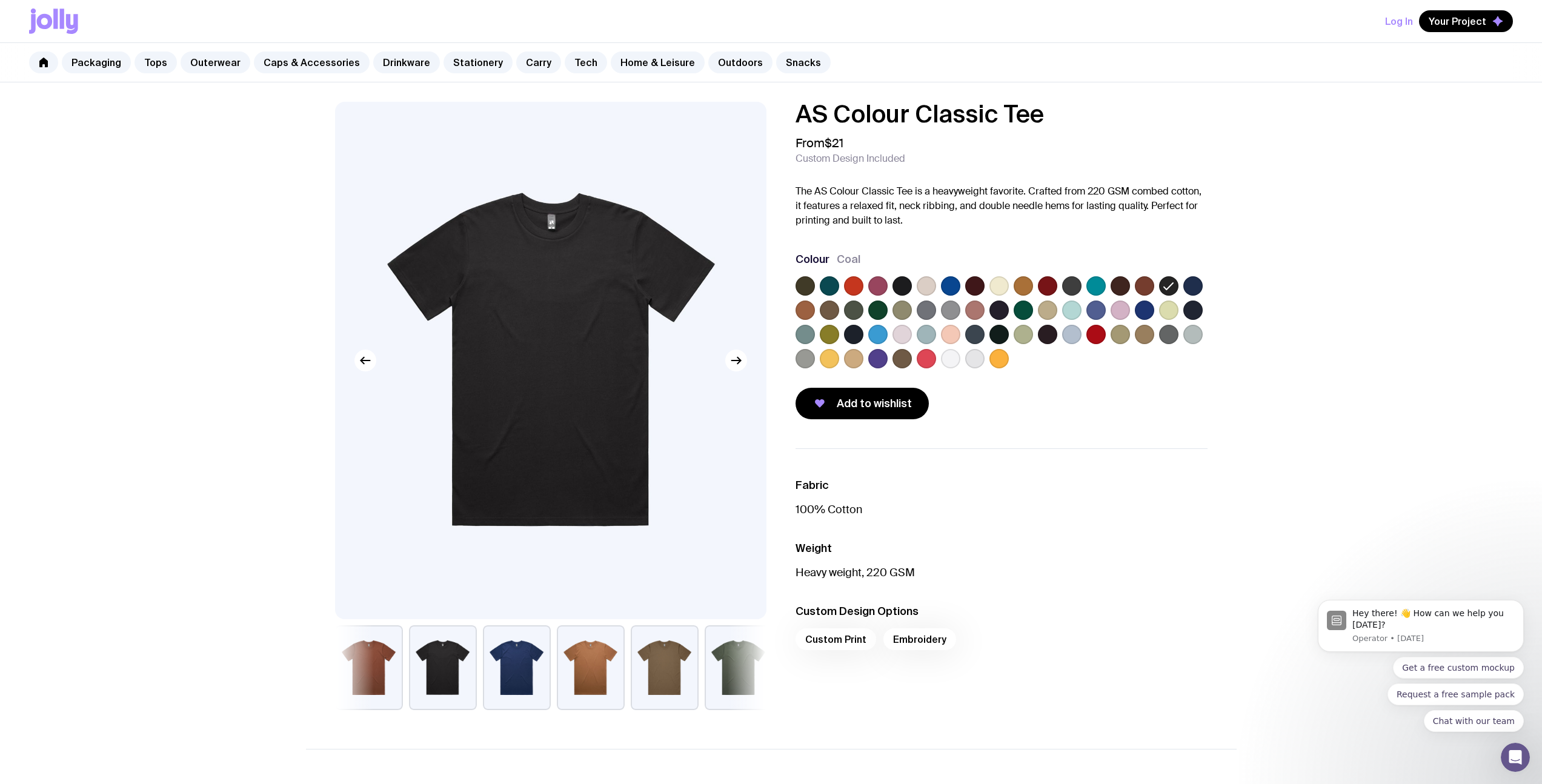
click at [127, 403] on div "AS Colour Classic Tee From $21 Custom Design Included The AS Colour Classic Tee…" at bounding box center [771, 628] width 1542 height 1091
drag, startPoint x: 861, startPoint y: 155, endPoint x: 794, endPoint y: 157, distance: 67.0
click at [794, 157] on div "AS Colour Classic Tee From $21 Custom Design Included The AS Colour Classic Tee…" at bounding box center [992, 260] width 431 height 317
click at [271, 278] on div "AS Colour Classic Tee From $21 Custom Design Included The AS Colour Classic Tee…" at bounding box center [771, 628] width 1542 height 1091
click at [285, 162] on div "AS Colour Classic Tee From $21 Custom Design Included The AS Colour Classic Tee…" at bounding box center [771, 628] width 1542 height 1091
